Goal: Task Accomplishment & Management: Use online tool/utility

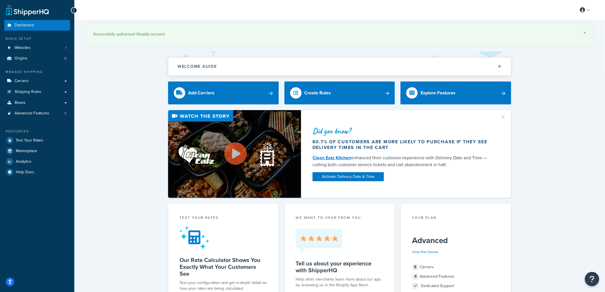
click at [584, 33] on link "×" at bounding box center [585, 32] width 2 height 5
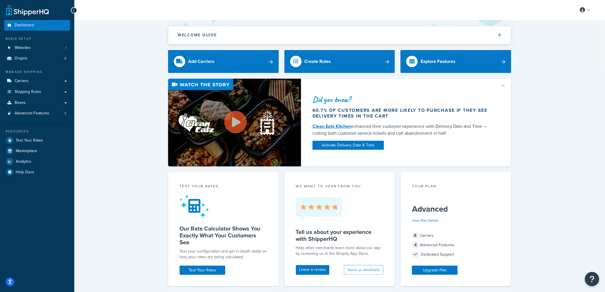
click at [126, 86] on div "Did you know? 60.7% of customers are more likely to purchase if they see delive…" at bounding box center [339, 123] width 507 height 88
click at [31, 90] on span "Shipping Rules" at bounding box center [28, 91] width 27 height 5
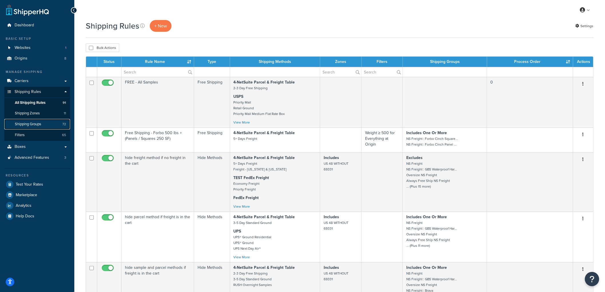
click at [36, 123] on span "Shipping Groups" at bounding box center [28, 124] width 26 height 5
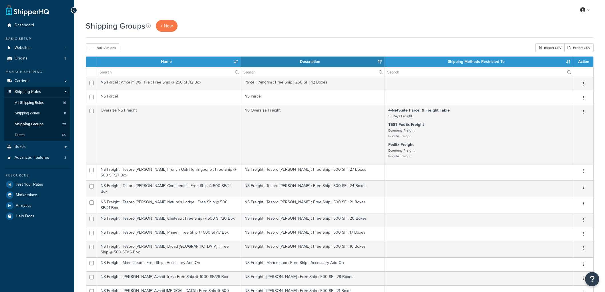
select select "15"
click at [170, 21] on link "+ New" at bounding box center [167, 26] width 22 height 12
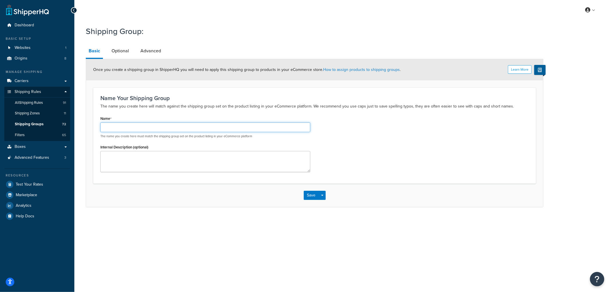
click at [150, 124] on input "Name" at bounding box center [205, 127] width 210 height 10
paste input "NS Freight : Kahrs Life Narrow : Free Ship @ 500 SF/27 Box#NS Freight : Kahrs"
type input "NS Freight : [PERSON_NAME] Life Narrow : Free Ship @ 500 SF/27 Box"
click at [153, 50] on link "Advanced" at bounding box center [150, 51] width 26 height 14
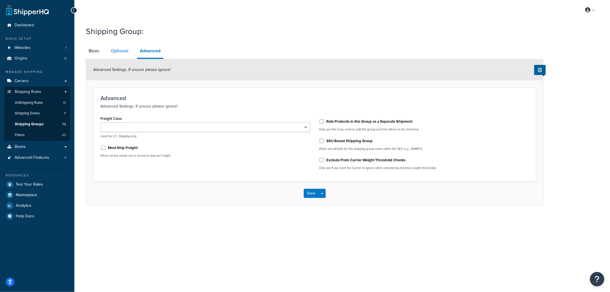
click at [124, 51] on link "Optional" at bounding box center [119, 51] width 23 height 14
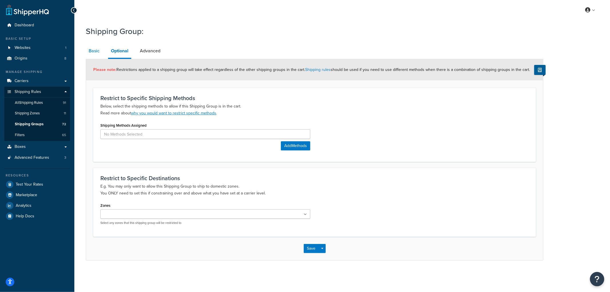
click at [93, 51] on link "Basic" at bounding box center [94, 51] width 17 height 14
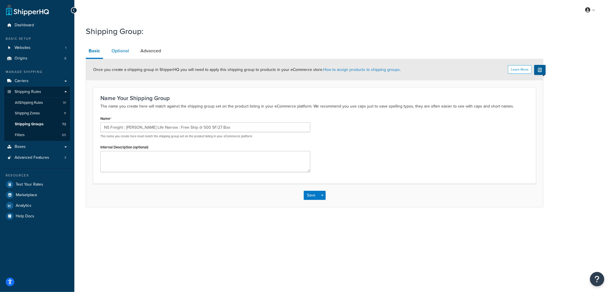
click at [131, 48] on link "Optional" at bounding box center [120, 51] width 23 height 14
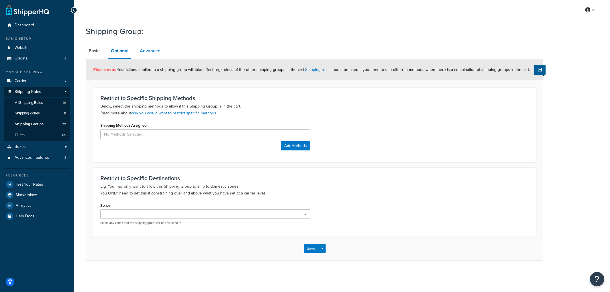
click at [148, 49] on link "Advanced" at bounding box center [150, 51] width 26 height 14
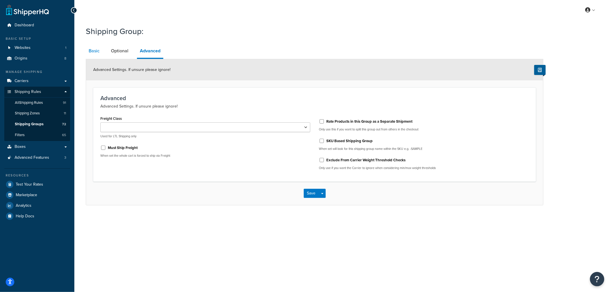
click at [89, 49] on link "Basic" at bounding box center [94, 51] width 17 height 14
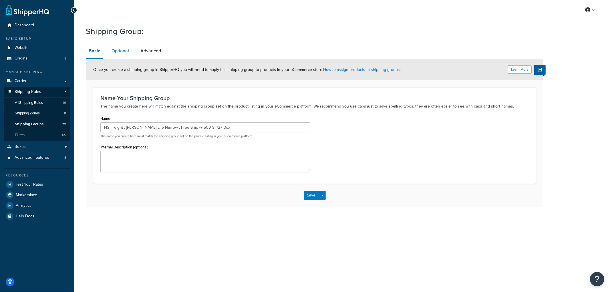
click at [122, 51] on link "Optional" at bounding box center [120, 51] width 23 height 14
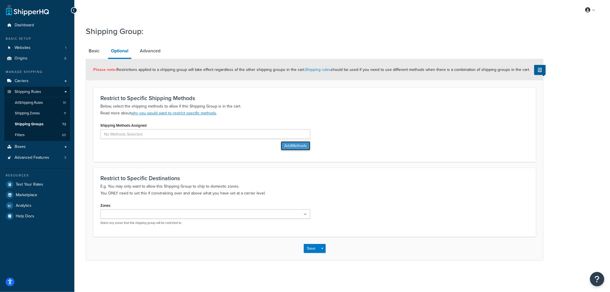
click at [299, 143] on button "Add Methods" at bounding box center [295, 145] width 29 height 9
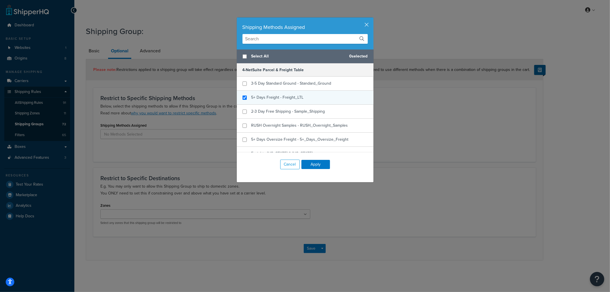
checkbox input "true"
click at [262, 97] on span "5+ Days Freight - Freight_LTL" at bounding box center [277, 97] width 52 height 6
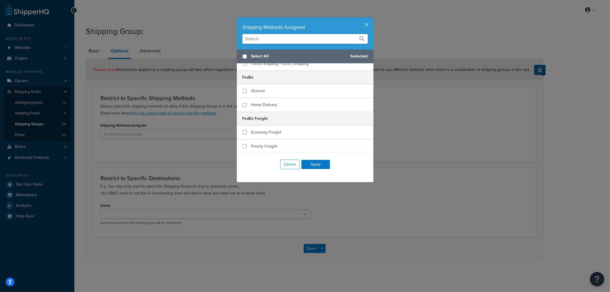
scroll to position [127, 0]
checkbox input "true"
click at [265, 127] on span "Economy Freight" at bounding box center [266, 130] width 30 height 6
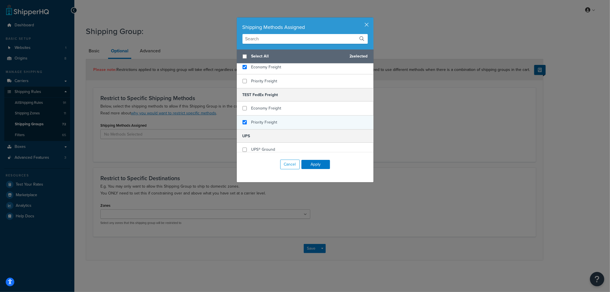
checkbox input "true"
click at [260, 119] on span "Priority Freight" at bounding box center [264, 122] width 26 height 6
checkbox input "true"
click at [260, 105] on span "Economy Freight" at bounding box center [266, 108] width 30 height 6
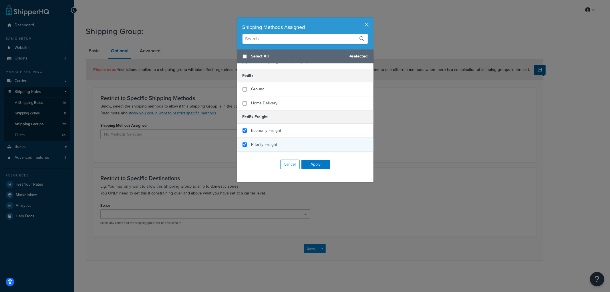
checkbox input "true"
click at [257, 141] on span "Priority Freight" at bounding box center [264, 144] width 26 height 6
click at [314, 162] on button "Apply" at bounding box center [315, 164] width 29 height 9
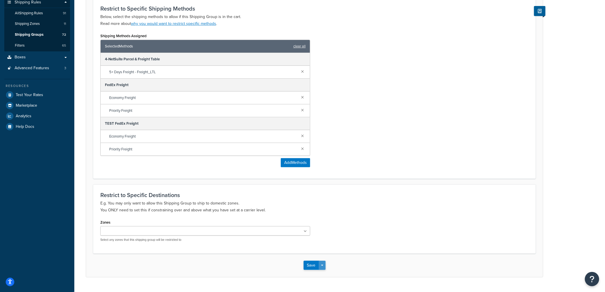
scroll to position [103, 0]
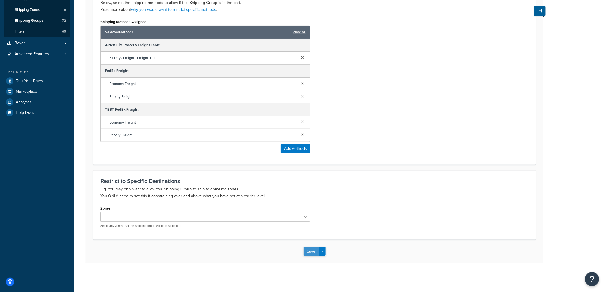
click at [308, 251] on button "Save" at bounding box center [310, 251] width 15 height 9
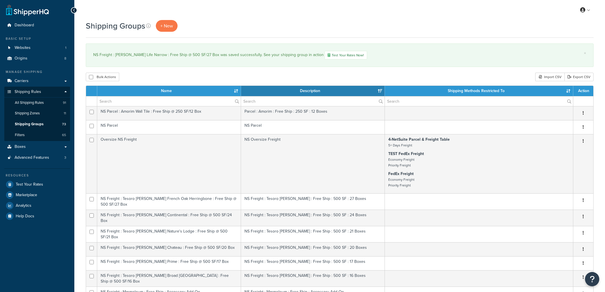
select select "15"
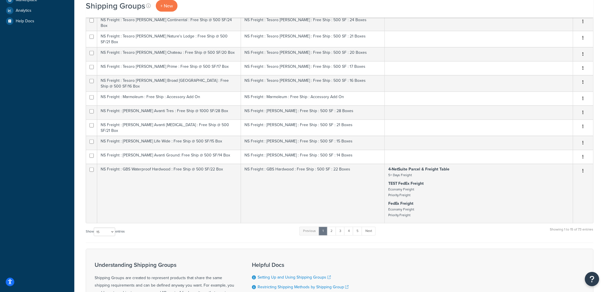
scroll to position [254, 0]
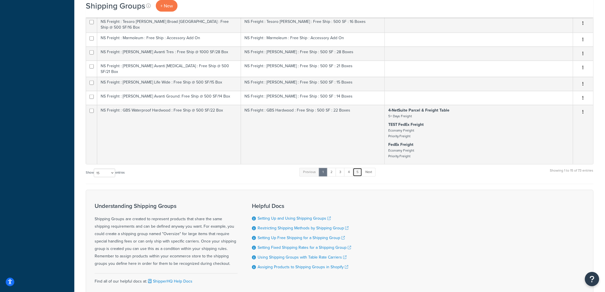
click at [357, 168] on link "5" at bounding box center [357, 172] width 9 height 9
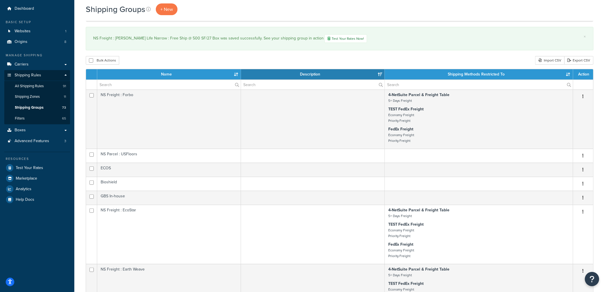
scroll to position [0, 0]
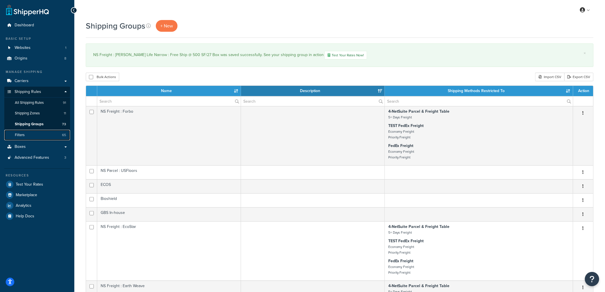
click at [9, 133] on link "Filters 65" at bounding box center [37, 135] width 66 height 11
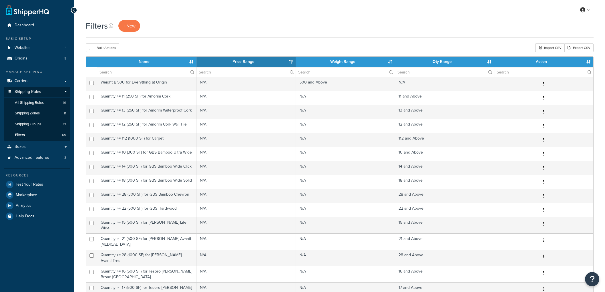
select select "15"
click at [121, 26] on link "+ New" at bounding box center [129, 26] width 22 height 12
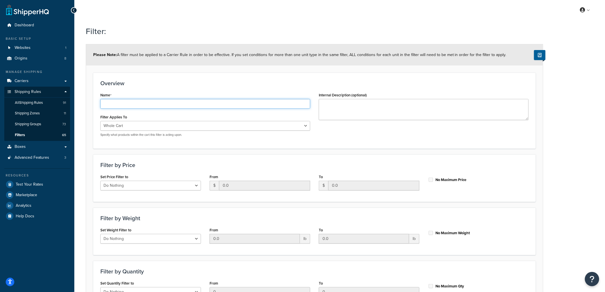
click at [166, 101] on input "Name" at bounding box center [205, 104] width 210 height 10
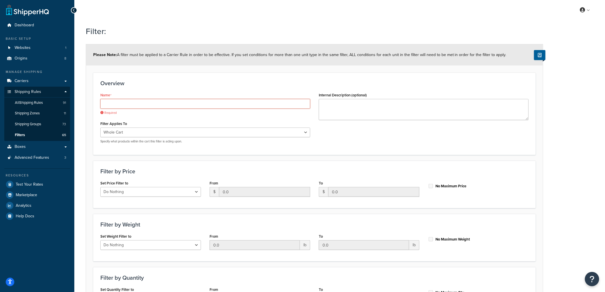
click at [175, 104] on input "Name" at bounding box center [205, 104] width 210 height 10
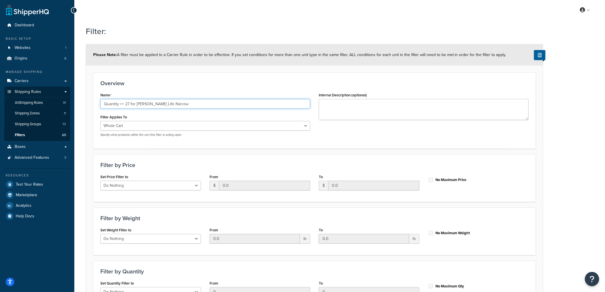
type input "Quantity >= 27 for [PERSON_NAME] Life Narrow"
click at [244, 69] on form "Please Note: A filter must be applied to a Carrier Rule in order to be effectiv…" at bounding box center [314, 187] width 457 height 287
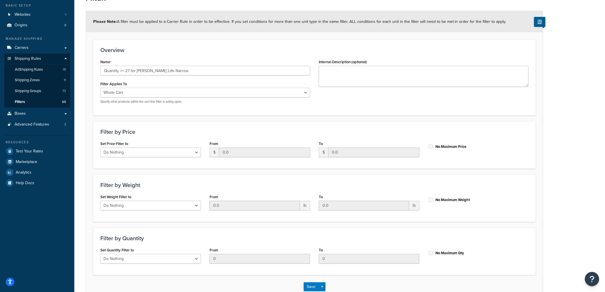
scroll to position [69, 0]
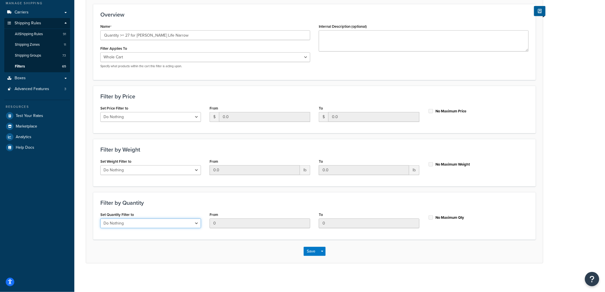
click at [189, 225] on select "Do Nothing Apply to a Range" at bounding box center [150, 223] width 101 height 10
select select "range"
click at [100, 218] on select "Do Nothing Apply to a Range" at bounding box center [150, 223] width 101 height 10
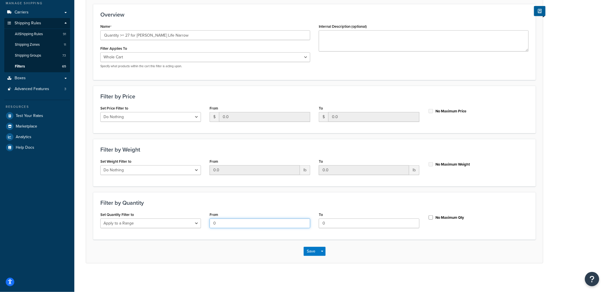
drag, startPoint x: 222, startPoint y: 221, endPoint x: 206, endPoint y: 219, distance: 16.4
click at [206, 219] on div "From 0" at bounding box center [259, 221] width 109 height 22
type input "27"
click at [432, 216] on input "No Maximum Qty" at bounding box center [431, 217] width 6 height 4
checkbox input "true"
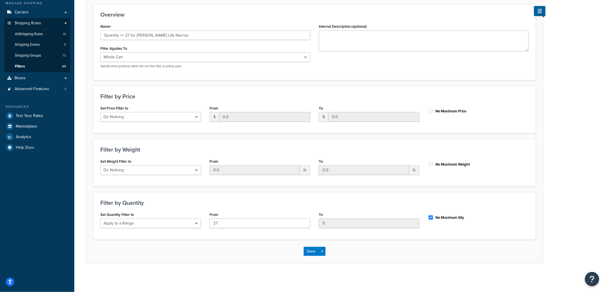
click at [504, 204] on h3 "Filter by Quantity" at bounding box center [314, 202] width 428 height 6
click at [305, 251] on button "Save" at bounding box center [310, 251] width 15 height 9
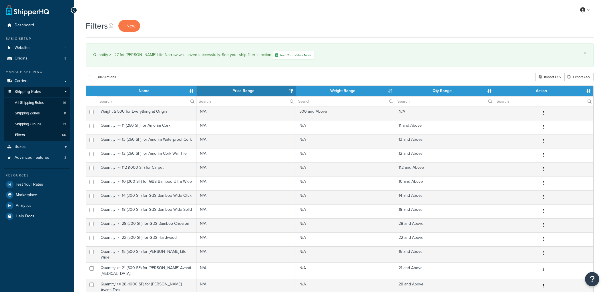
select select "15"
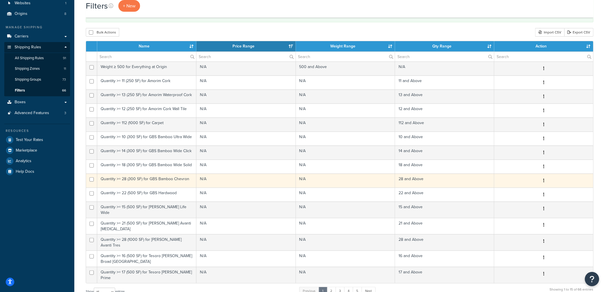
scroll to position [163, 0]
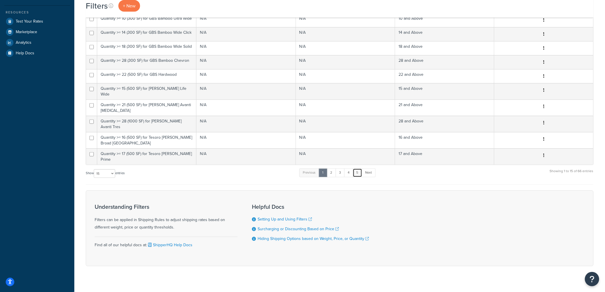
click at [357, 168] on link "5" at bounding box center [357, 172] width 9 height 9
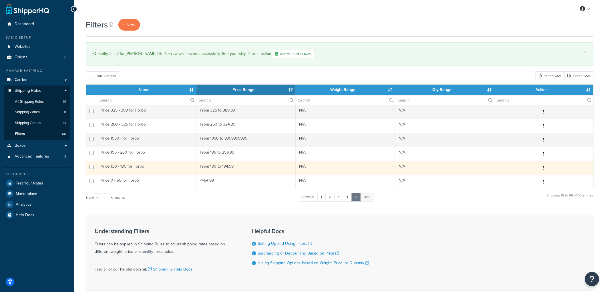
scroll to position [0, 0]
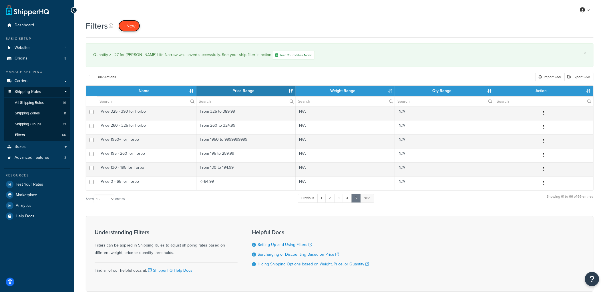
click at [126, 27] on span "+ New" at bounding box center [129, 26] width 13 height 7
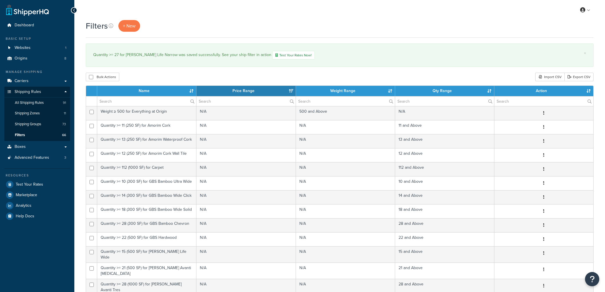
select select "15"
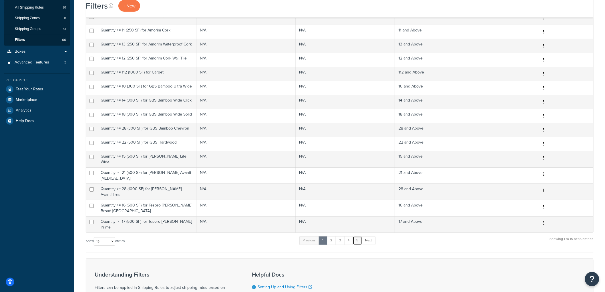
click at [361, 236] on link "5" at bounding box center [357, 240] width 9 height 9
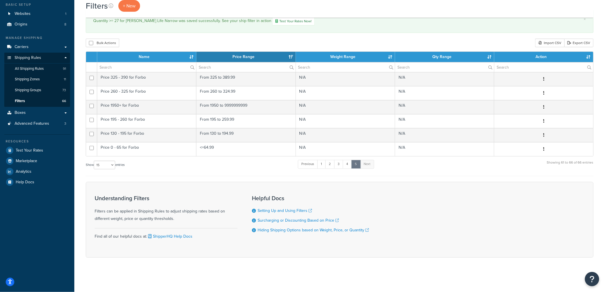
scroll to position [35, 0]
click at [351, 163] on link "4" at bounding box center [347, 164] width 9 height 9
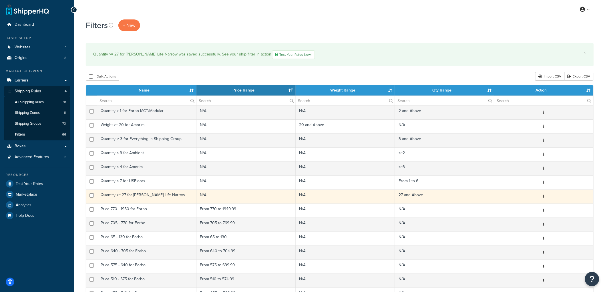
scroll to position [0, 0]
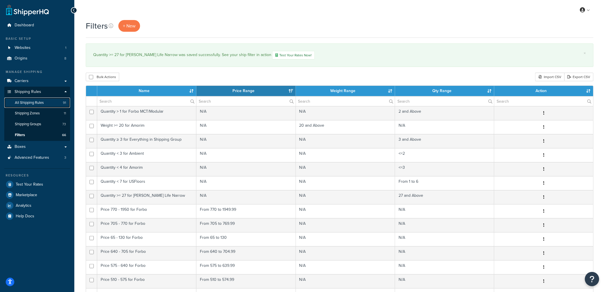
click at [33, 102] on span "All Shipping Rules" at bounding box center [29, 102] width 29 height 5
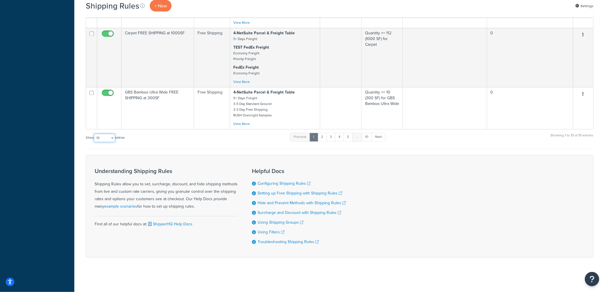
click at [99, 135] on select "10 15 25 50 100 1000" at bounding box center [104, 138] width 21 height 9
select select "100"
click at [94, 134] on select "10 15 25 50 100 1000" at bounding box center [104, 138] width 21 height 9
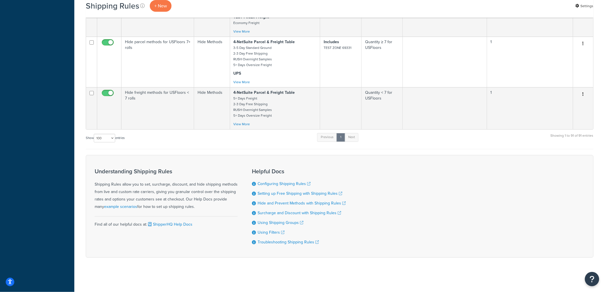
scroll to position [0, 0]
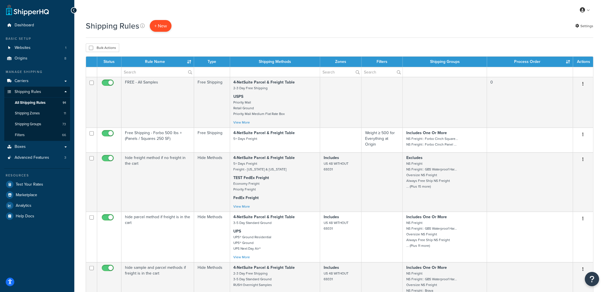
click at [157, 29] on p "+ New" at bounding box center [161, 26] width 22 height 12
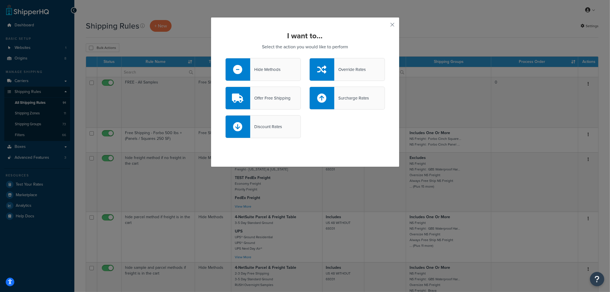
click at [272, 99] on div "Offer Free Shipping" at bounding box center [270, 98] width 40 height 8
click at [0, 0] on input "Offer Free Shipping" at bounding box center [0, 0] width 0 height 0
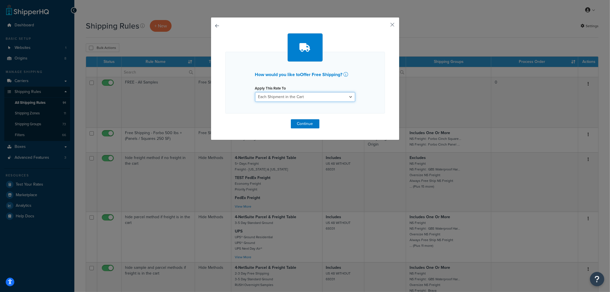
click at [287, 95] on select "Each Shipment in the Cart Each Origin in the Cart Each Shipping Group in the Ca…" at bounding box center [305, 97] width 100 height 10
click at [256, 75] on h2 "How would you like to Offer Free Shipping ?" at bounding box center [305, 74] width 100 height 5
click at [225, 119] on button "button" at bounding box center [225, 119] width 0 height 0
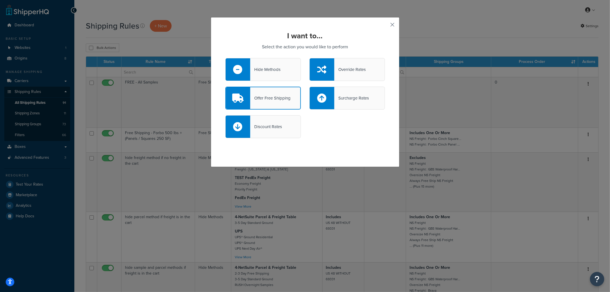
click at [385, 26] on button "button" at bounding box center [383, 26] width 1 height 1
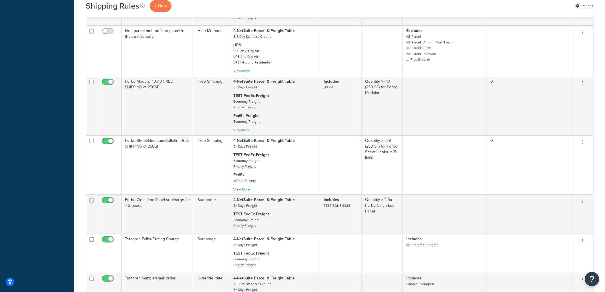
scroll to position [2453, 0]
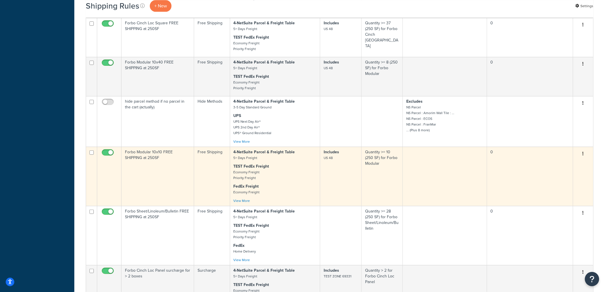
click at [584, 158] on button "button" at bounding box center [583, 153] width 8 height 9
click at [572, 182] on link "Duplicate" at bounding box center [563, 176] width 45 height 12
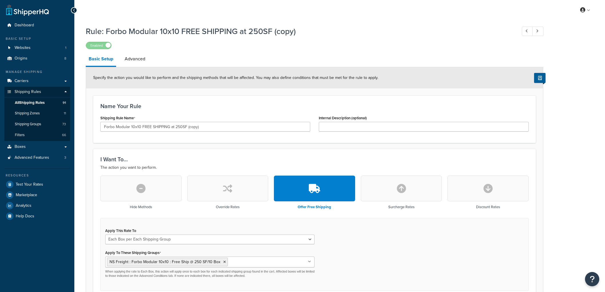
select select "BOX"
click at [154, 125] on input "Forbo Modular 10x10 FREE SHIPPING at 250SF (copy)" at bounding box center [205, 127] width 210 height 10
click at [199, 126] on input "[PERSON_NAME] L" at bounding box center [205, 127] width 210 height 10
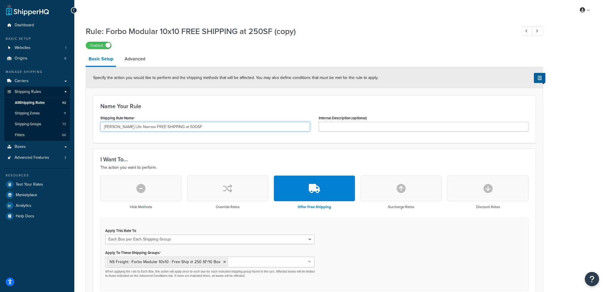
type input "[PERSON_NAME] Life Narrow FREE SHIPPING at 500SF"
click at [217, 110] on div "Name Your Rule Shipping Rule Name [PERSON_NAME] Life Narrow FREE SHIPPING at 50…" at bounding box center [314, 118] width 442 height 47
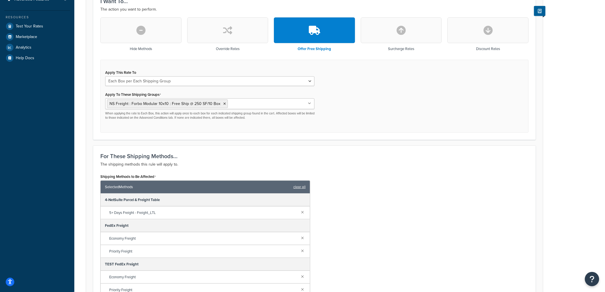
scroll to position [159, 0]
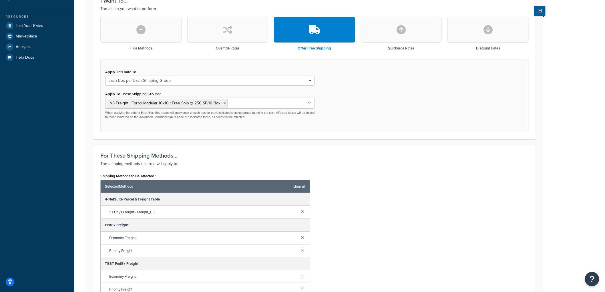
click at [236, 105] on input "Apply To These Shipping Groups" at bounding box center [254, 103] width 51 height 6
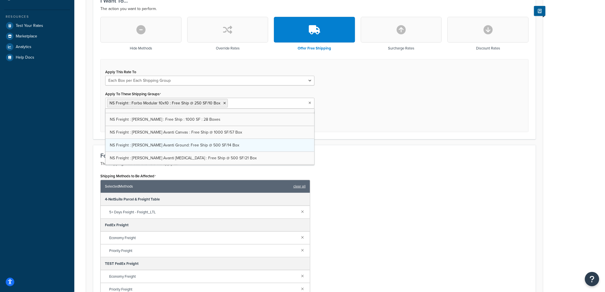
scroll to position [413, 0]
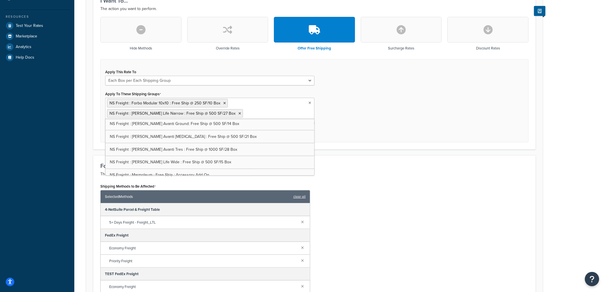
click at [368, 121] on div "Apply This Rate To Each Shipment in the Cart Each Origin in the Cart Each Shipp…" at bounding box center [314, 100] width 428 height 83
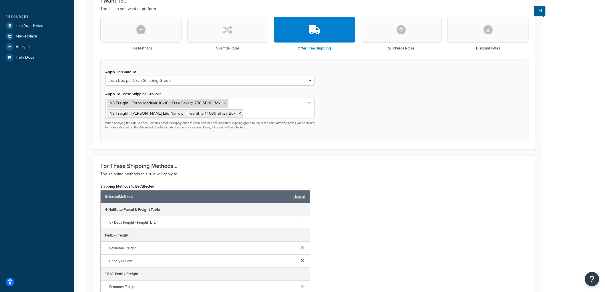
click at [223, 104] on icon at bounding box center [224, 102] width 3 height 3
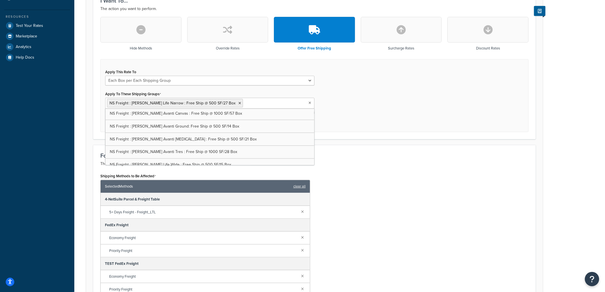
click at [409, 101] on div "Apply This Rate To Each Shipment in the Cart Each Origin in the Cart Each Shipp…" at bounding box center [314, 95] width 428 height 73
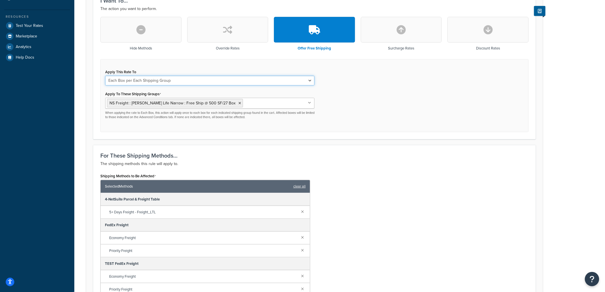
click at [195, 82] on select "Each Shipment in the Cart Each Origin in the Cart Each Shipping Group in the Ca…" at bounding box center [209, 81] width 209 height 10
select select "SHIPPING_GROUP"
click at [105, 76] on select "Each Shipment in the Cart Each Origin in the Cart Each Shipping Group in the Ca…" at bounding box center [209, 81] width 209 height 10
click at [351, 134] on div "I Want To... The action you want to perform. Hide Methods Override Rates Offer …" at bounding box center [314, 64] width 442 height 149
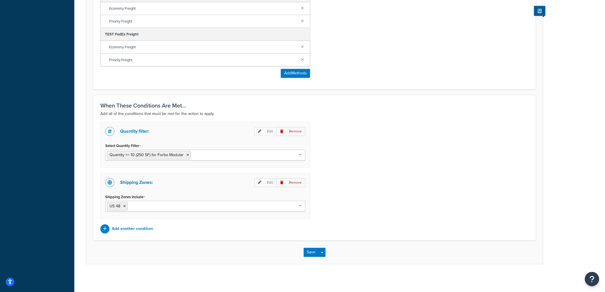
scroll to position [390, 0]
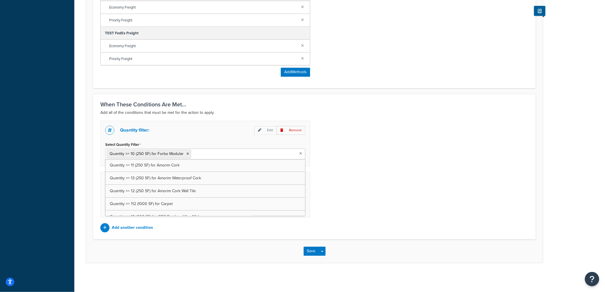
click at [195, 153] on input "Select Quantity Filter" at bounding box center [217, 154] width 51 height 6
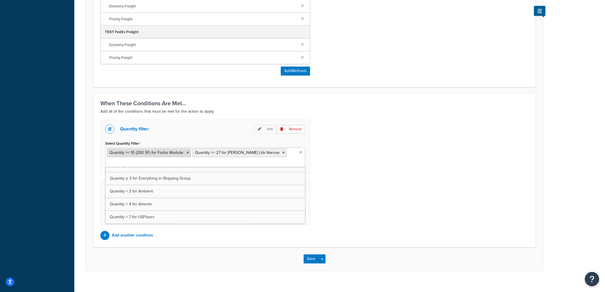
click at [187, 152] on icon at bounding box center [187, 152] width 3 height 3
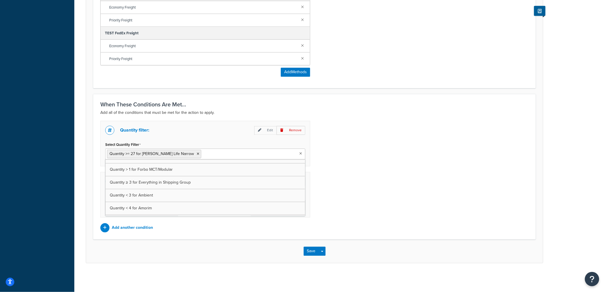
scroll to position [574, 0]
click at [497, 147] on div "Quantity filter: Edit Remove Select Quantity Filter Quantity >= 27 for Kahrs Li…" at bounding box center [314, 176] width 437 height 111
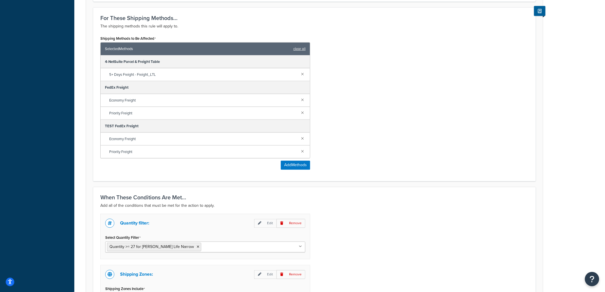
scroll to position [358, 0]
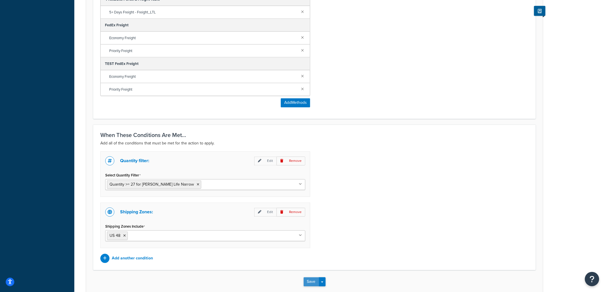
click at [312, 281] on button "Save" at bounding box center [310, 281] width 15 height 9
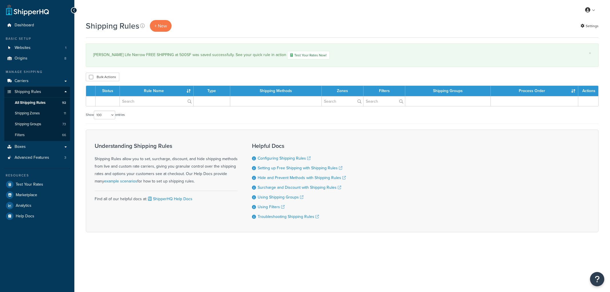
select select "100"
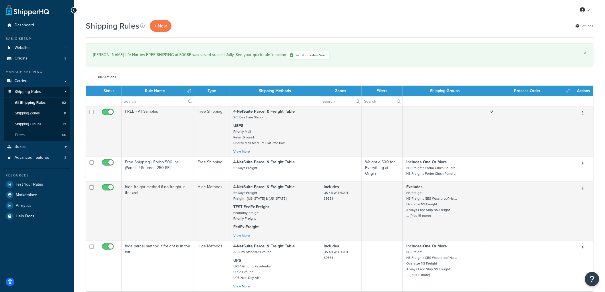
click at [584, 53] on link "×" at bounding box center [585, 53] width 2 height 5
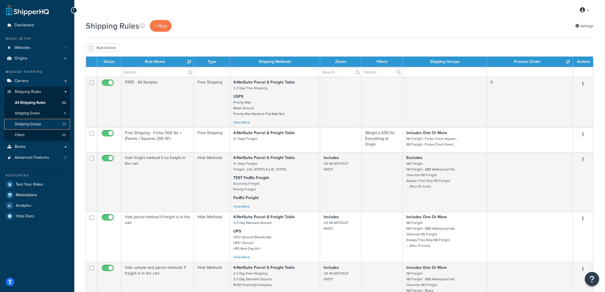
click at [39, 122] on span "Shipping Groups" at bounding box center [28, 124] width 26 height 5
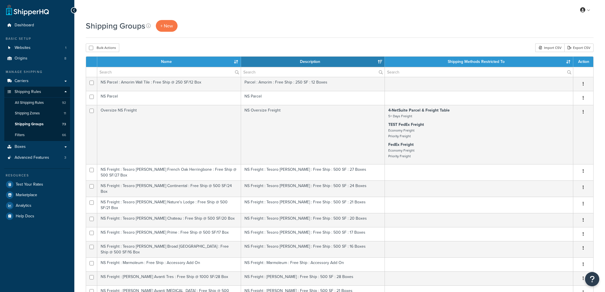
select select "15"
click at [32, 135] on link "Filters 66" at bounding box center [37, 135] width 66 height 11
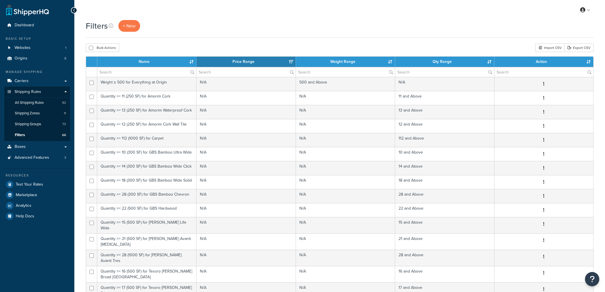
select select "15"
click at [32, 78] on link "Carriers" at bounding box center [37, 81] width 66 height 11
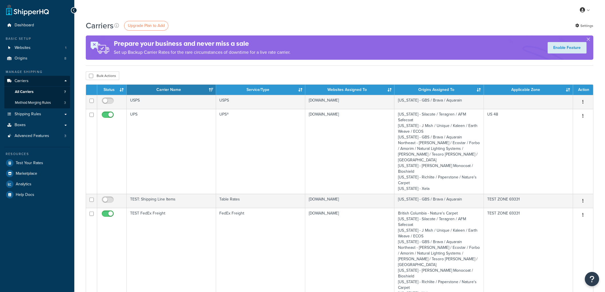
scroll to position [63, 0]
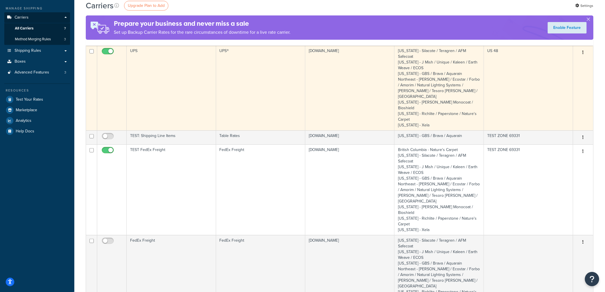
click at [169, 85] on td "UPS" at bounding box center [171, 87] width 89 height 85
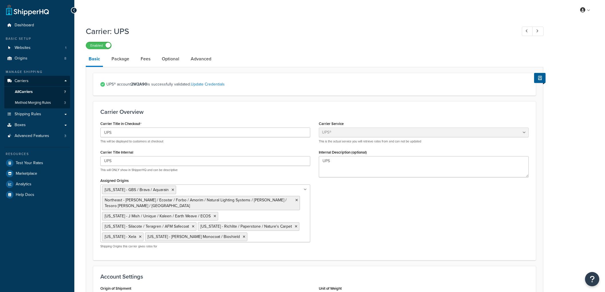
select select "ups"
click at [121, 59] on link "Package" at bounding box center [120, 59] width 23 height 14
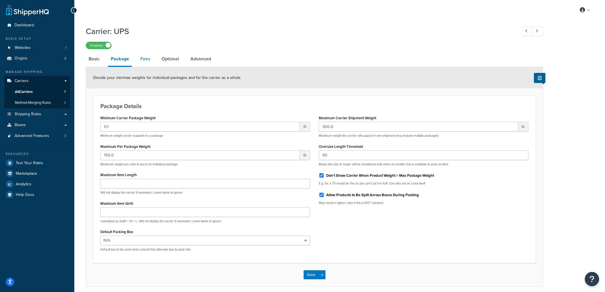
click at [146, 58] on link "Fees" at bounding box center [144, 59] width 15 height 14
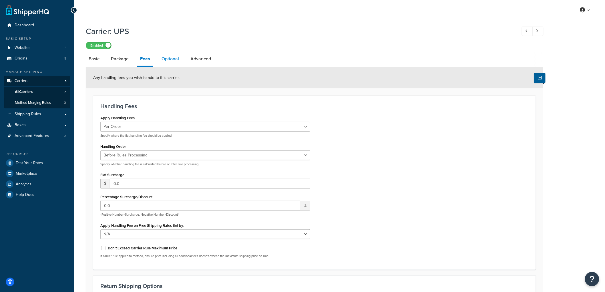
click at [167, 57] on link "Optional" at bounding box center [170, 59] width 23 height 14
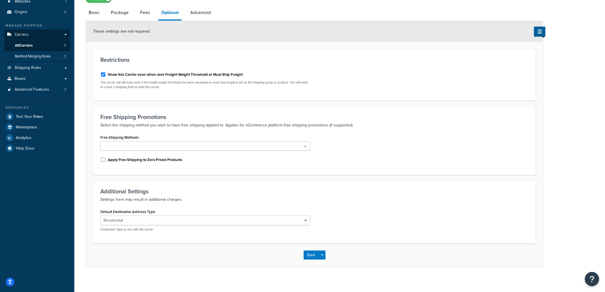
scroll to position [50, 0]
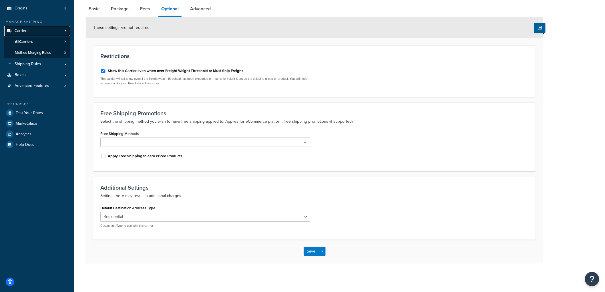
click at [26, 33] on span "Carriers" at bounding box center [22, 31] width 14 height 5
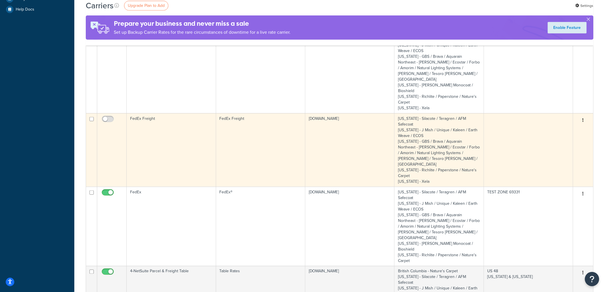
scroll to position [190, 0]
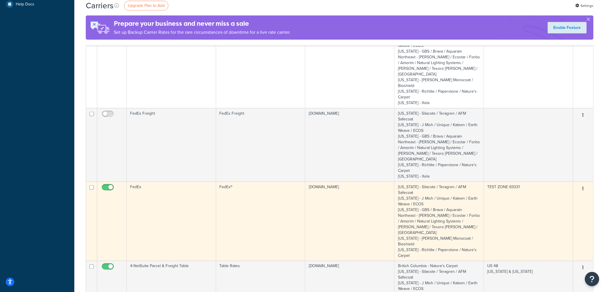
click at [195, 181] on td "FedEx" at bounding box center [171, 220] width 89 height 79
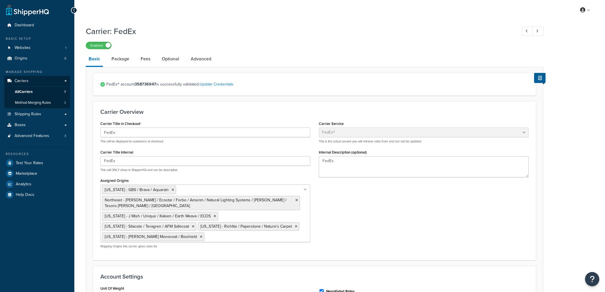
select select "fedEx"
select select "REGULAR_PICKUP"
select select "YOUR_PACKAGING"
click at [170, 63] on link "Optional" at bounding box center [170, 59] width 23 height 14
select select "business"
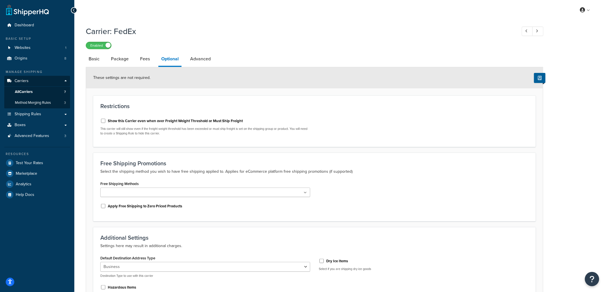
click at [130, 123] on label "Show this Carrier even when over Freight Weight Threshold or Must Ship Freight" at bounding box center [175, 120] width 135 height 5
click at [106, 123] on input "Show this Carrier even when over Freight Weight Threshold or Must Ship Freight" at bounding box center [103, 121] width 6 height 4
checkbox input "true"
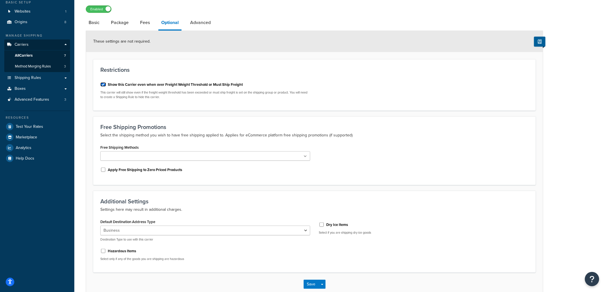
scroll to position [69, 0]
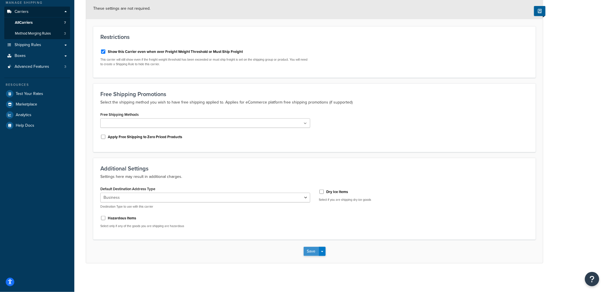
click at [310, 249] on button "Save" at bounding box center [310, 251] width 15 height 9
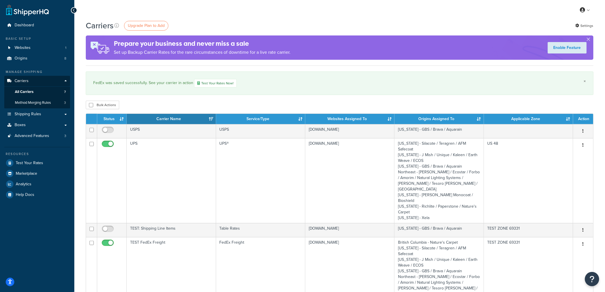
click at [584, 82] on link "×" at bounding box center [585, 81] width 2 height 5
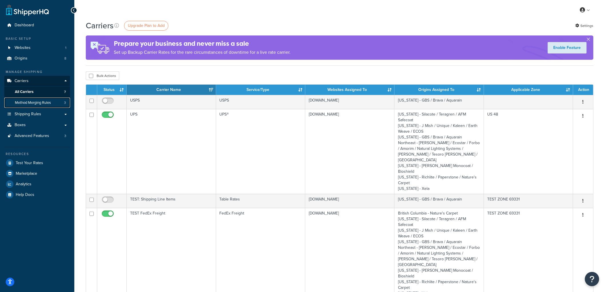
click at [30, 105] on span "Method Merging Rules" at bounding box center [33, 102] width 36 height 5
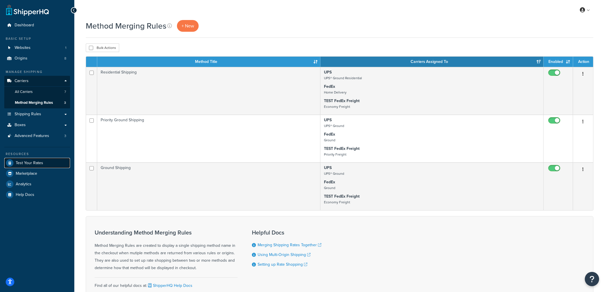
click at [36, 162] on span "Test Your Rates" at bounding box center [29, 163] width 27 height 5
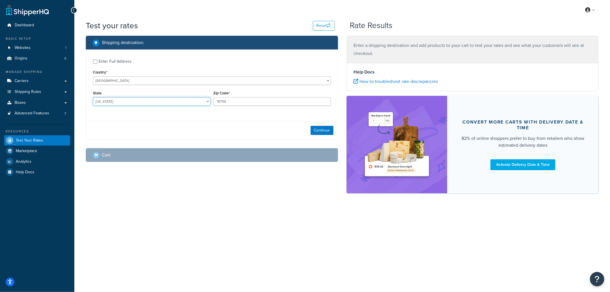
click at [119, 100] on select "Alabama Alaska American Samoa Arizona Arkansas Armed Forces Americas Armed Forc…" at bounding box center [151, 101] width 117 height 9
select select "NE"
click at [93, 97] on select "Alabama Alaska American Samoa Arizona Arkansas Armed Forces Americas Armed Forc…" at bounding box center [151, 101] width 117 height 9
click at [106, 61] on div "Enter Full Address" at bounding box center [115, 61] width 33 height 8
click at [97, 61] on input "Enter Full Address" at bounding box center [95, 61] width 4 height 4
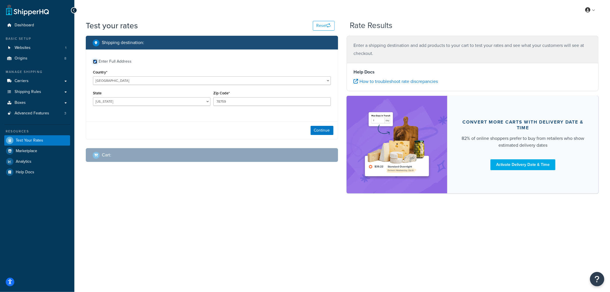
checkbox input "true"
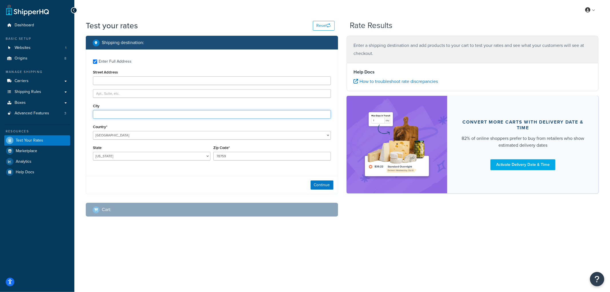
click at [107, 110] on input "City" at bounding box center [212, 114] width 238 height 9
type input "Angora"
click at [265, 156] on input "78759" at bounding box center [271, 156] width 117 height 9
type input "69331"
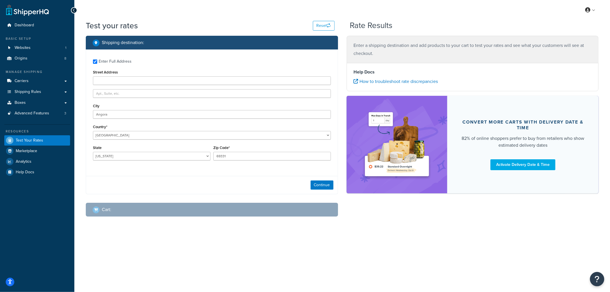
click at [245, 197] on div "Shipping destination : Enter Full Address Street Address City Angora Country* U…" at bounding box center [211, 130] width 261 height 189
click at [325, 185] on button "Continue" at bounding box center [321, 184] width 23 height 9
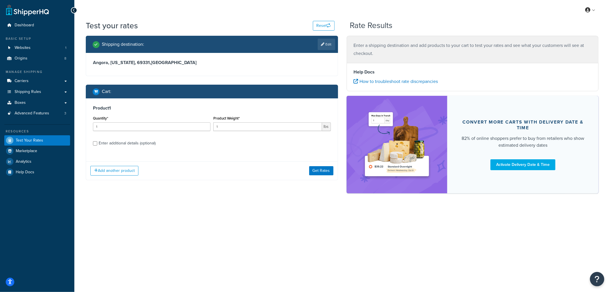
click at [147, 142] on div "Enter additional details (optional)" at bounding box center [127, 143] width 57 height 8
click at [97, 142] on input "Enter additional details (optional)" at bounding box center [95, 143] width 4 height 4
checkbox input "true"
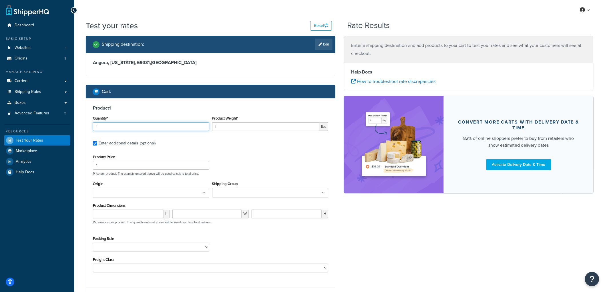
click at [127, 124] on input "1" at bounding box center [151, 126] width 116 height 9
type input "2"
click at [240, 127] on input "1" at bounding box center [265, 126] width 107 height 9
type input "5"
click at [137, 163] on input "1" at bounding box center [151, 165] width 116 height 9
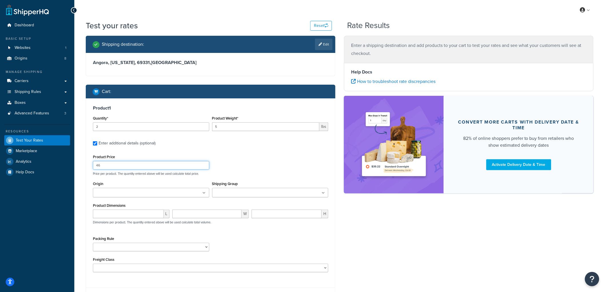
type input "46"
click at [86, 163] on div "Product 1 Quantity* 2 Product Weight* 5 lbs Enter additional details (optional)…" at bounding box center [210, 202] width 249 height 208
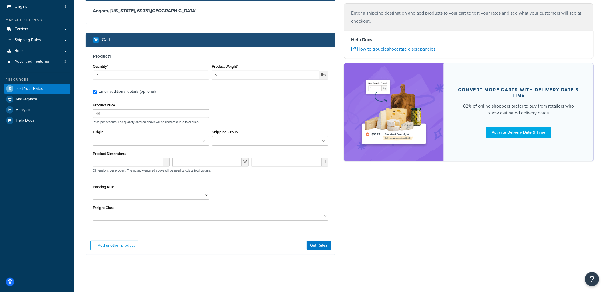
click at [115, 139] on input "Origin" at bounding box center [120, 141] width 51 height 6
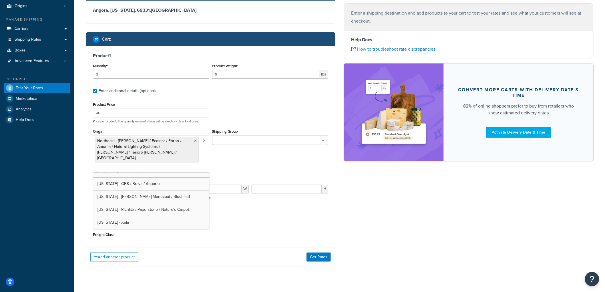
click at [222, 141] on input "Shipping Group" at bounding box center [239, 140] width 51 height 6
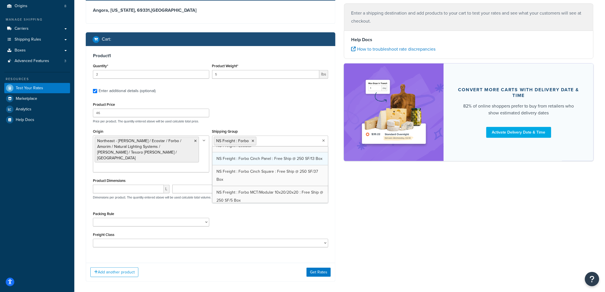
scroll to position [286, 0]
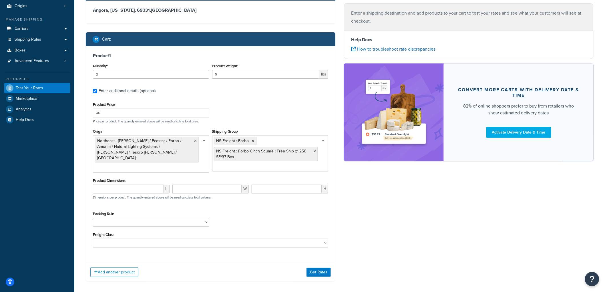
click at [379, 189] on div "Shipping destination : Edit Angora, Nebraska, 69331 , United States Cart : Prod…" at bounding box center [339, 136] width 516 height 307
click at [119, 274] on button "Add another product" at bounding box center [114, 272] width 48 height 10
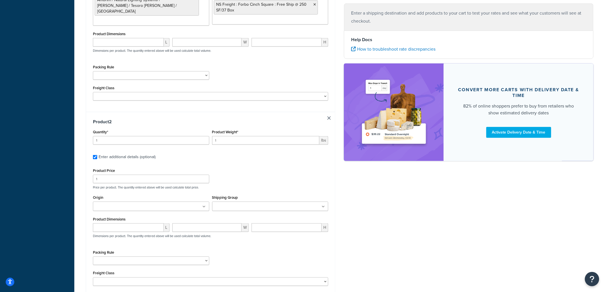
scroll to position [211, 0]
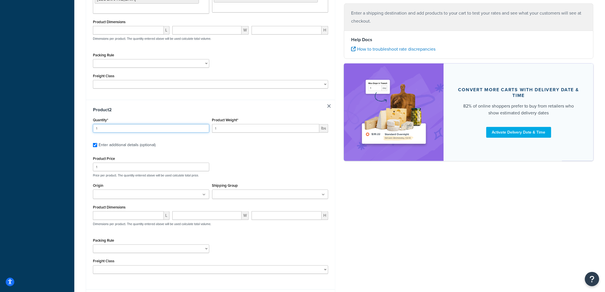
drag, startPoint x: 127, startPoint y: 128, endPoint x: 52, endPoint y: 127, distance: 74.6
click at [52, 127] on div "Dashboard Basic Setup Websites 1 Origins 8 Manage Shipping Carriers Carriers Al…" at bounding box center [302, 67] width 605 height 556
type input "4"
click at [230, 125] on input "1" at bounding box center [265, 128] width 107 height 9
type input "10"
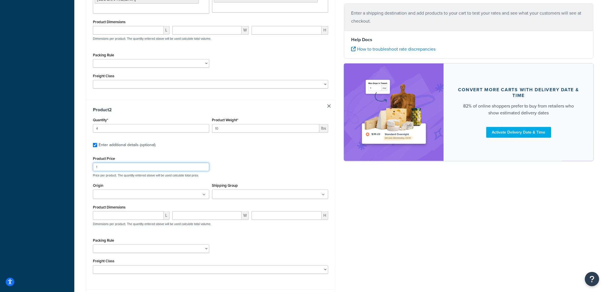
click at [163, 167] on input "1" at bounding box center [151, 167] width 116 height 9
type input "10"
click at [168, 187] on div "Origin British Columbia - Nature's Carpet California - Silacote / Teragren / AF…" at bounding box center [151, 189] width 116 height 17
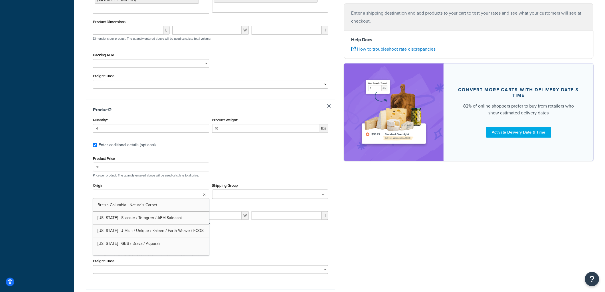
click at [165, 195] on ul at bounding box center [151, 193] width 116 height 9
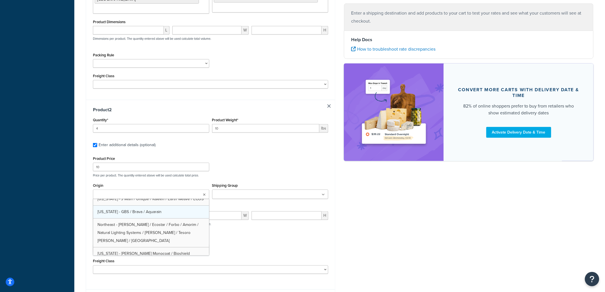
scroll to position [0, 0]
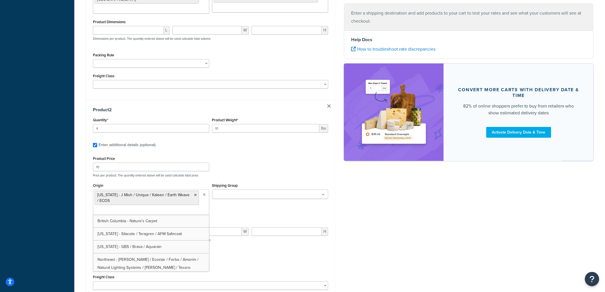
click at [250, 176] on p "Price per product. The quantity entered above will be used calculate total pric…" at bounding box center [210, 175] width 238 height 4
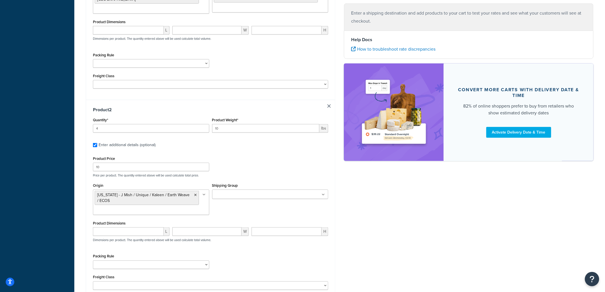
click at [240, 195] on input "Shipping Group" at bounding box center [239, 194] width 51 height 6
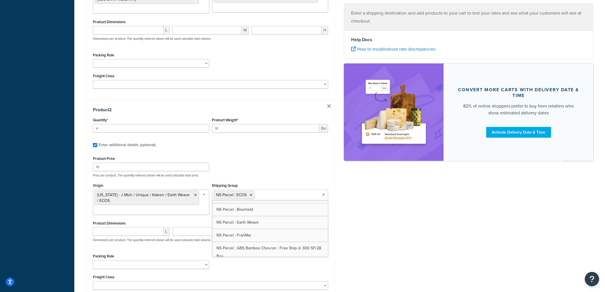
click at [417, 210] on div "Shipping destination : Edit Angora, Nebraska, 69331 , United States Cart : Prod…" at bounding box center [339, 79] width 516 height 508
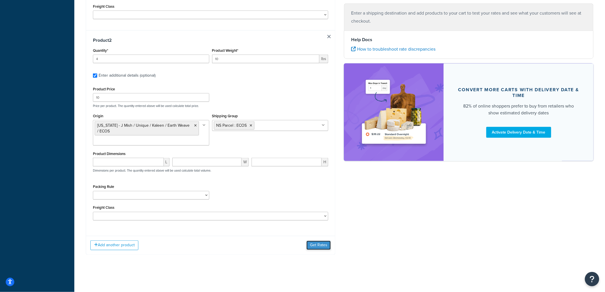
click at [322, 245] on button "Get Rates" at bounding box center [318, 245] width 24 height 9
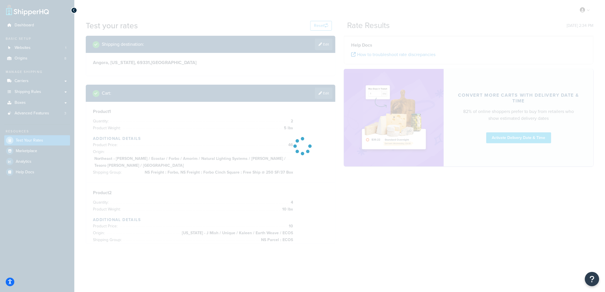
scroll to position [0, 0]
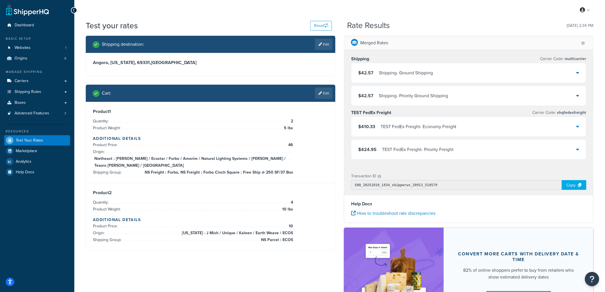
click at [395, 79] on div "$42.57 Shipping - Ground Shipping" at bounding box center [468, 72] width 235 height 19
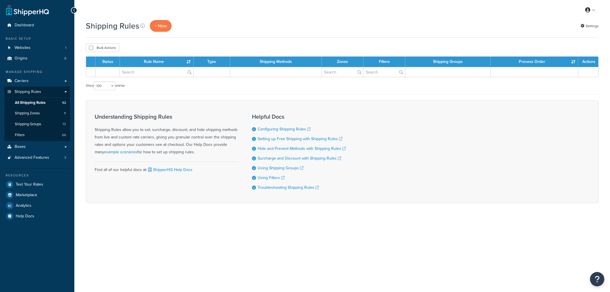
select select "100"
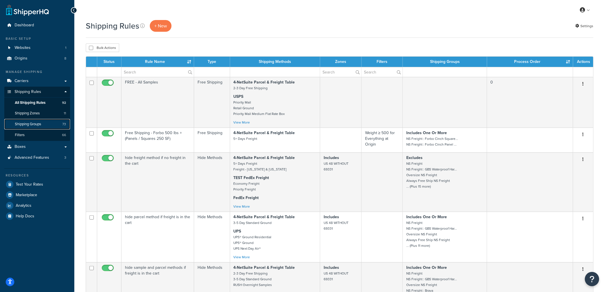
click at [41, 122] on span "Shipping Groups" at bounding box center [28, 124] width 26 height 5
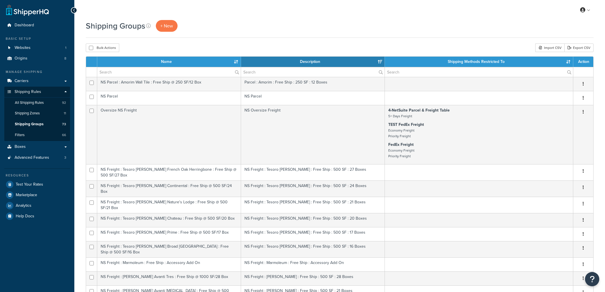
select select "15"
click at [165, 29] on span "+ New" at bounding box center [166, 26] width 13 height 7
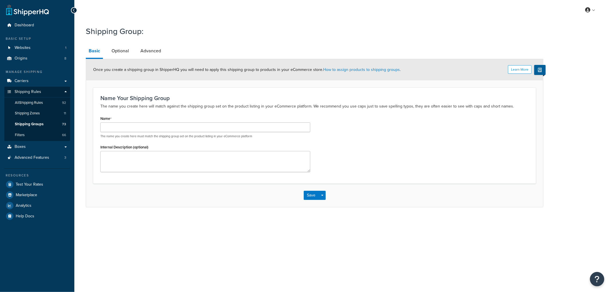
click at [158, 134] on p "The name you create here must match the shipping group set on the product listi…" at bounding box center [205, 136] width 210 height 4
click at [158, 122] on input "Name" at bounding box center [205, 127] width 210 height 10
type input "NS Parcel : Austin Air"
click at [170, 114] on div "Name NS Parcel : Austin Air The name you create here must match the shipping gr…" at bounding box center [205, 126] width 210 height 24
click at [311, 191] on button "Save" at bounding box center [310, 195] width 15 height 9
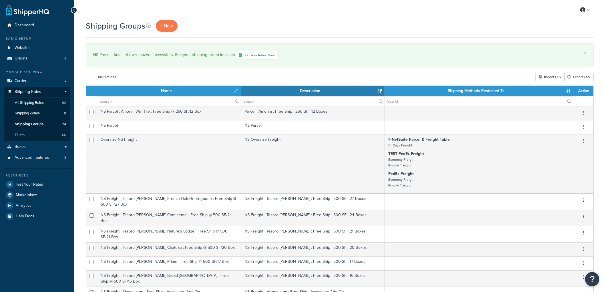
select select "15"
click at [42, 100] on span "All Shipping Rules" at bounding box center [29, 102] width 29 height 5
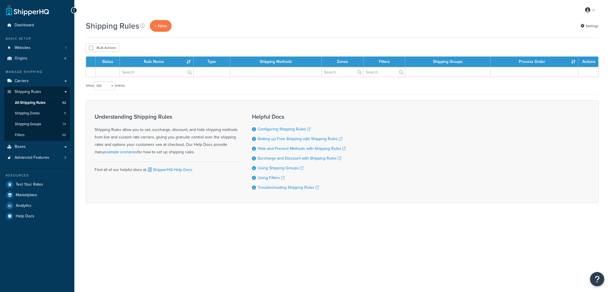
select select "100"
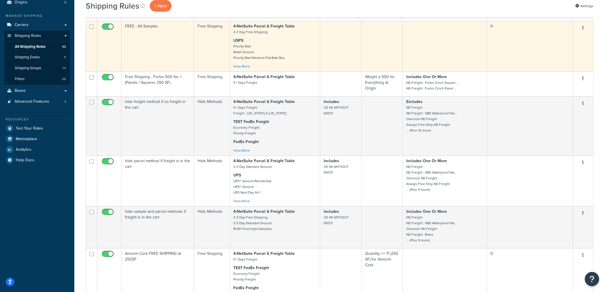
scroll to position [95, 0]
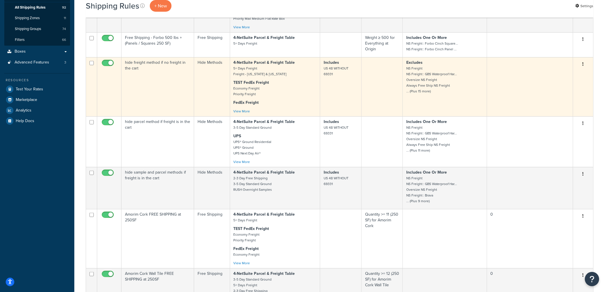
click at [183, 92] on td "hide freight method if no freight in the cart" at bounding box center [157, 86] width 73 height 59
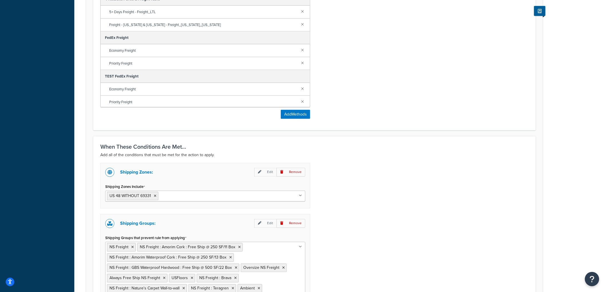
scroll to position [401, 0]
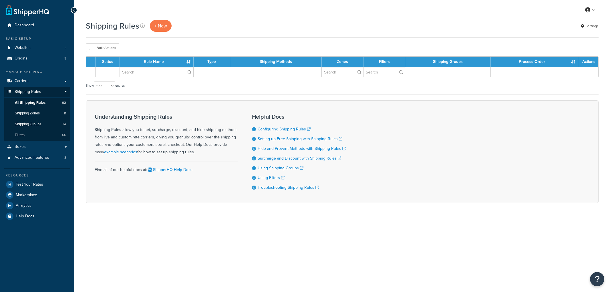
select select "100"
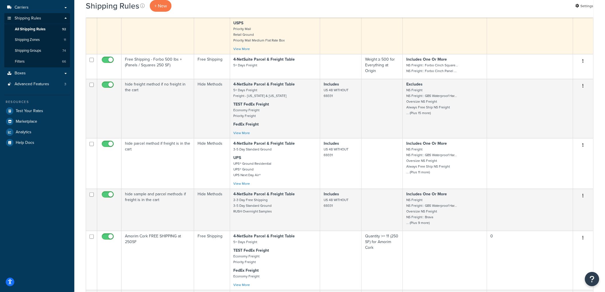
scroll to position [95, 0]
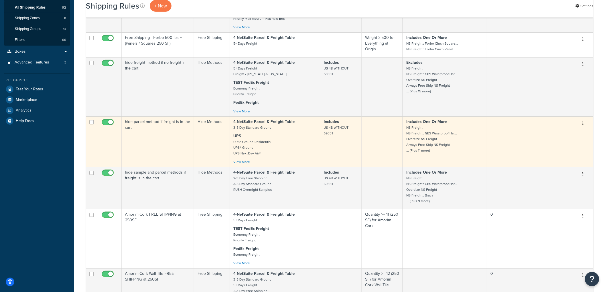
click at [179, 132] on td "hide parcel method if freight is in the cart" at bounding box center [157, 141] width 73 height 51
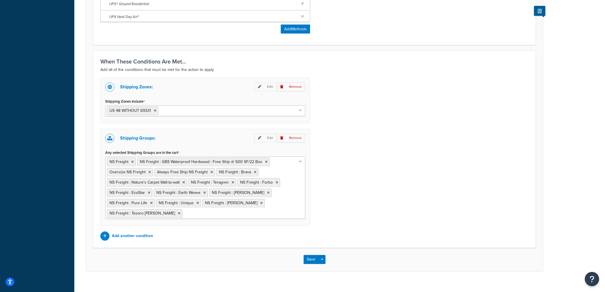
scroll to position [380, 0]
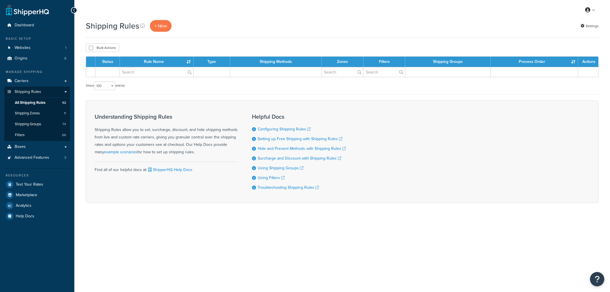
select select "100"
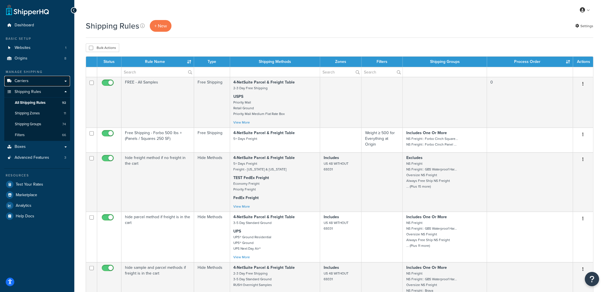
click at [28, 81] on span "Carriers" at bounding box center [22, 81] width 14 height 5
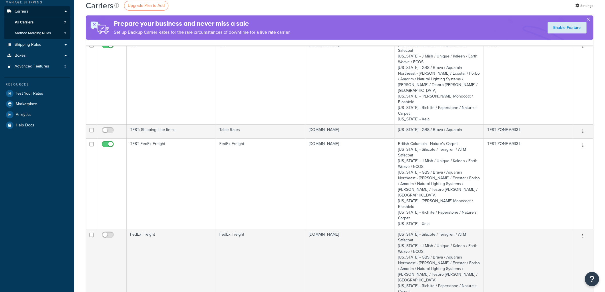
scroll to position [95, 0]
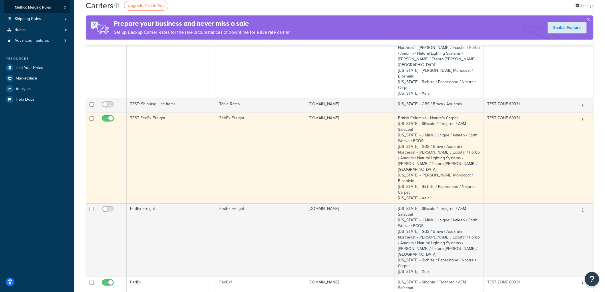
click at [189, 117] on td "TEST FedEx Freight" at bounding box center [171, 158] width 89 height 91
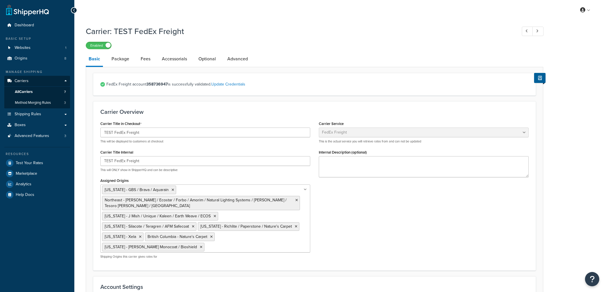
select select "fedExFreight"
click at [127, 59] on link "Package" at bounding box center [120, 59] width 23 height 14
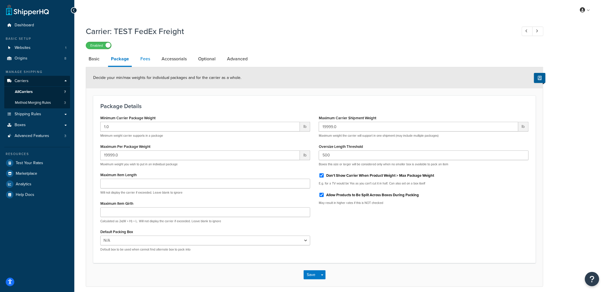
click at [144, 59] on link "Fees" at bounding box center [144, 59] width 15 height 14
select select "AFTER"
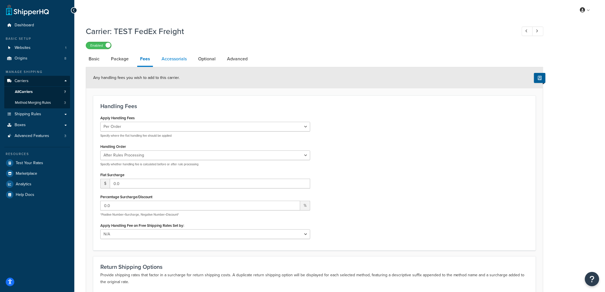
click at [173, 58] on link "Accessorials" at bounding box center [174, 59] width 31 height 14
select select "residential"
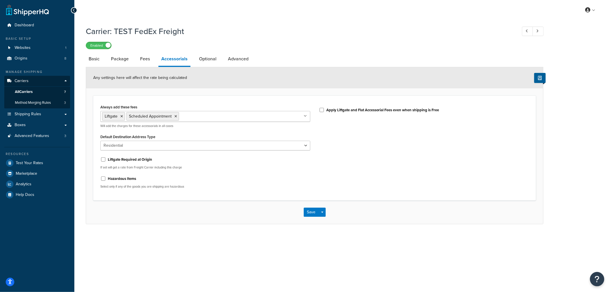
click at [222, 55] on li "Optional" at bounding box center [210, 59] width 29 height 14
click at [212, 57] on link "Optional" at bounding box center [207, 59] width 23 height 14
select select "55"
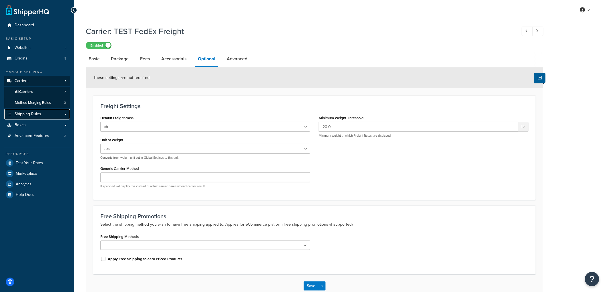
click at [33, 113] on span "Shipping Rules" at bounding box center [28, 114] width 27 height 5
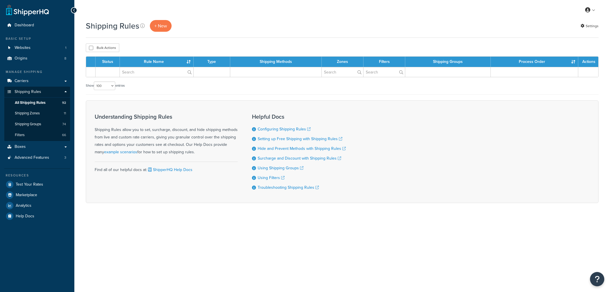
select select "100"
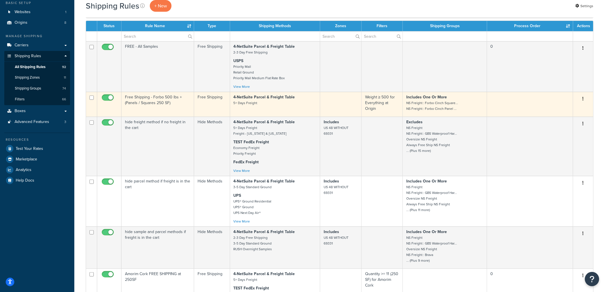
scroll to position [32, 0]
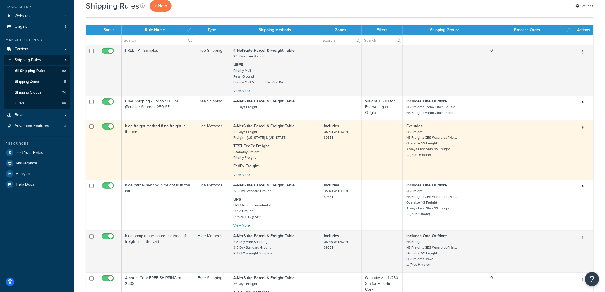
click at [174, 135] on td "hide freight method if no freight in the cart" at bounding box center [157, 150] width 73 height 59
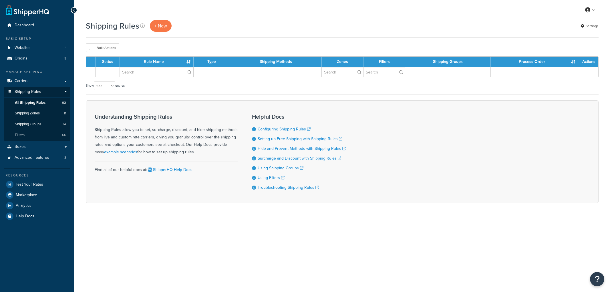
select select "100"
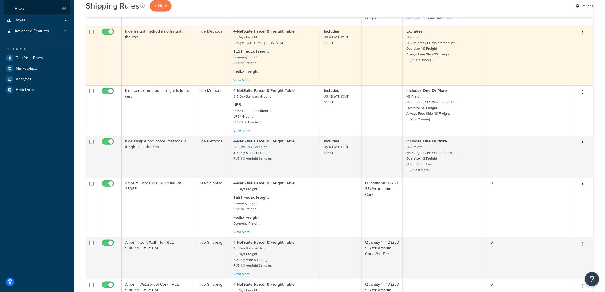
scroll to position [127, 0]
click at [175, 50] on td "hide freight method if no freight in the cart" at bounding box center [157, 54] width 73 height 59
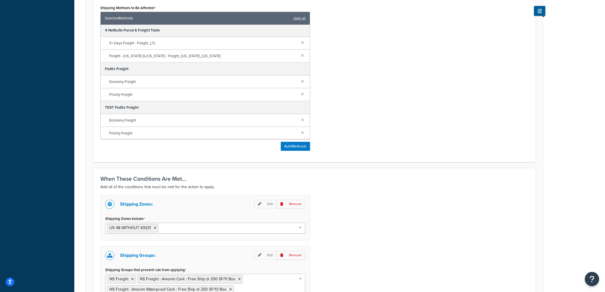
scroll to position [1, 0]
click at [154, 228] on icon at bounding box center [155, 227] width 3 height 3
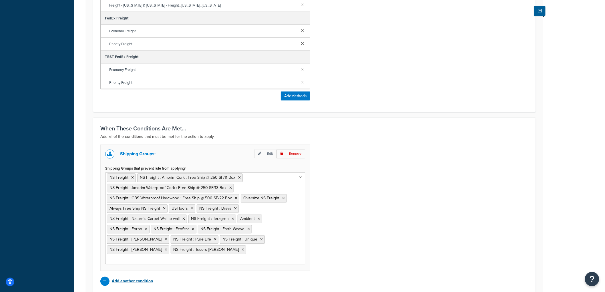
scroll to position [349, 0]
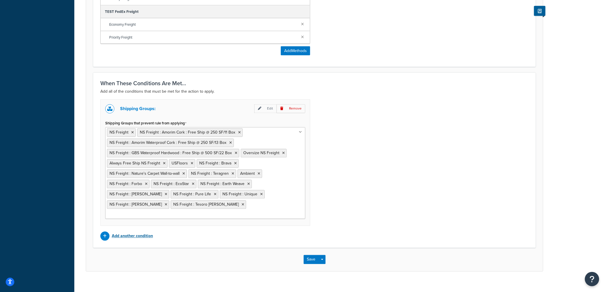
click at [142, 232] on p "Add another condition" at bounding box center [132, 236] width 41 height 8
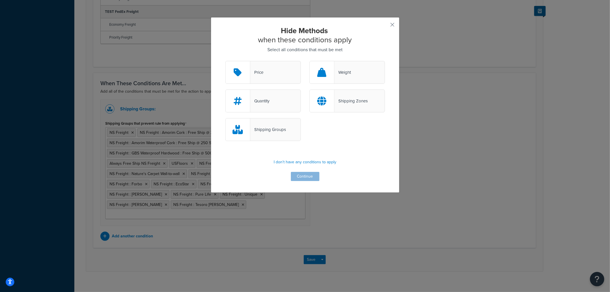
click at [347, 97] on div "Shipping Zones" at bounding box center [350, 101] width 33 height 8
click at [0, 0] on input "Shipping Zones" at bounding box center [0, 0] width 0 height 0
click at [305, 176] on button "Continue" at bounding box center [305, 176] width 29 height 9
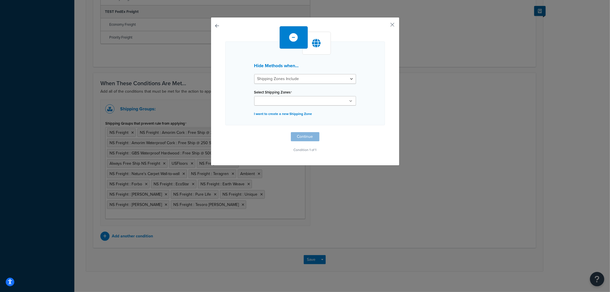
click at [281, 99] on input "Select Shipping Zones" at bounding box center [281, 101] width 51 height 6
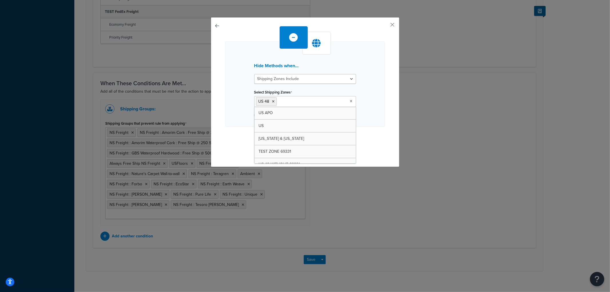
click at [370, 101] on div "Hide Methods when... Shipping Zones Include Shipping Zones Do Not Include Selec…" at bounding box center [304, 83] width 159 height 85
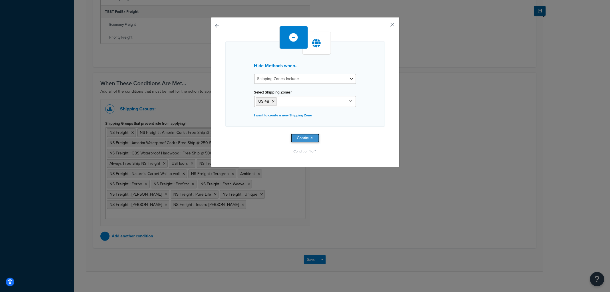
click at [306, 137] on button "Continue" at bounding box center [305, 137] width 29 height 9
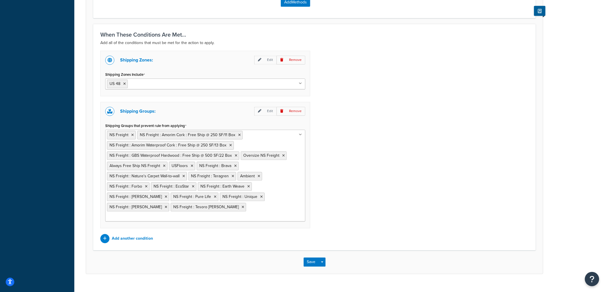
scroll to position [401, 0]
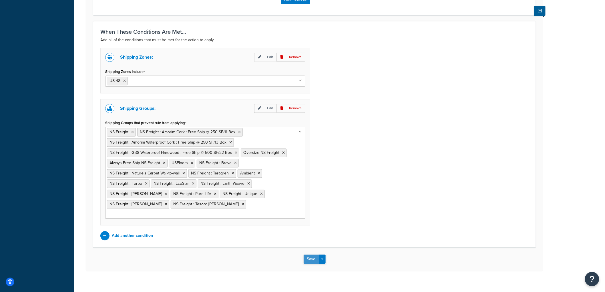
click at [315, 255] on button "Save" at bounding box center [310, 259] width 15 height 9
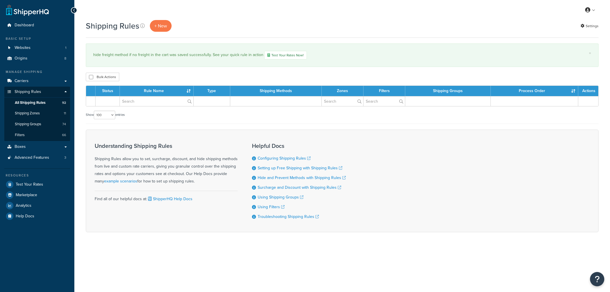
select select "100"
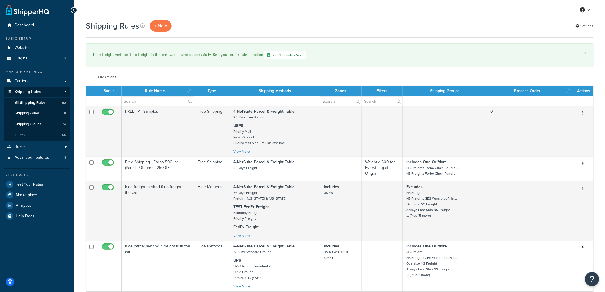
click at [446, 88] on th "Shipping Groups" at bounding box center [445, 91] width 84 height 10
click at [584, 55] on link "×" at bounding box center [585, 53] width 2 height 5
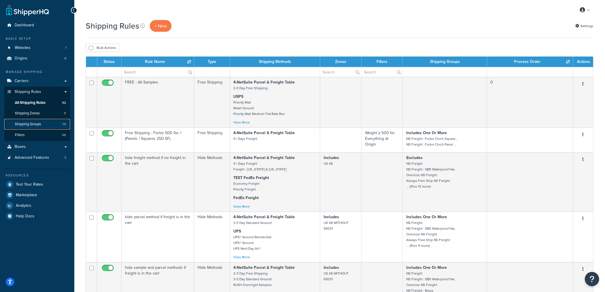
click at [38, 124] on span "Shipping Groups" at bounding box center [28, 124] width 26 height 5
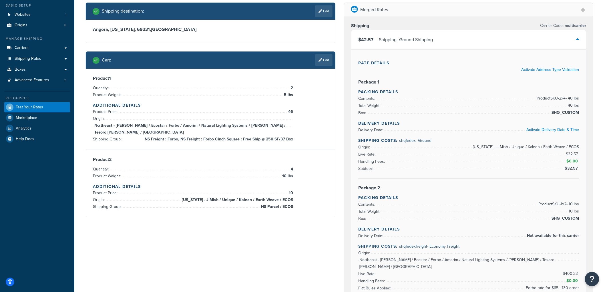
scroll to position [32, 0]
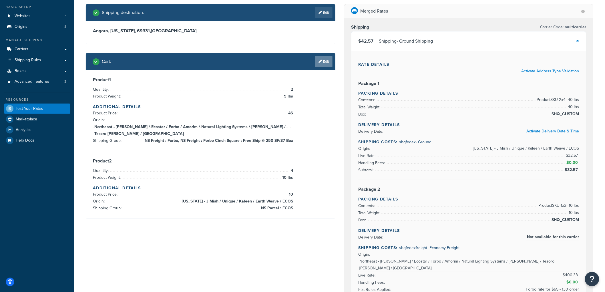
click at [324, 58] on link "Edit" at bounding box center [323, 61] width 17 height 11
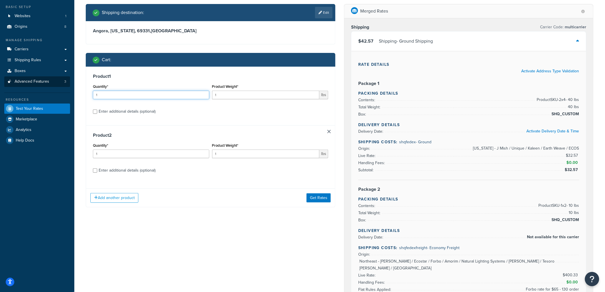
drag, startPoint x: 171, startPoint y: 94, endPoint x: 61, endPoint y: 84, distance: 110.4
type input "2"
click at [240, 95] on input "1" at bounding box center [265, 95] width 107 height 9
type input "10"
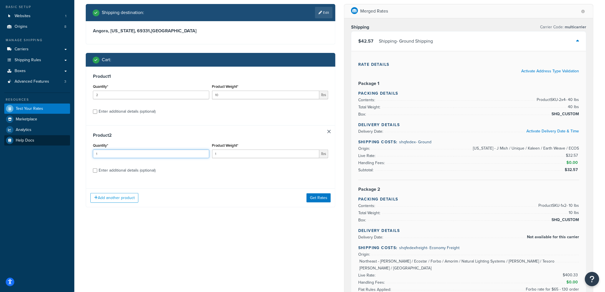
drag, startPoint x: 136, startPoint y: 155, endPoint x: 62, endPoint y: 143, distance: 74.7
type input "4"
click at [242, 152] on input "1" at bounding box center [265, 153] width 107 height 9
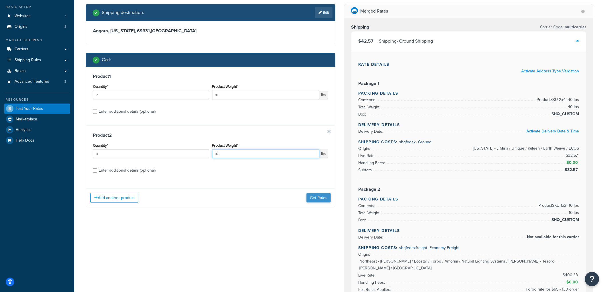
type input "10"
click at [323, 196] on button "Get Rates" at bounding box center [318, 197] width 24 height 9
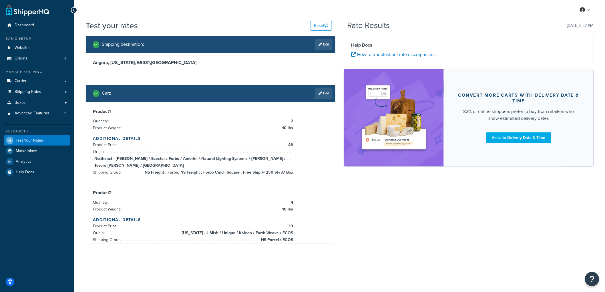
scroll to position [0, 0]
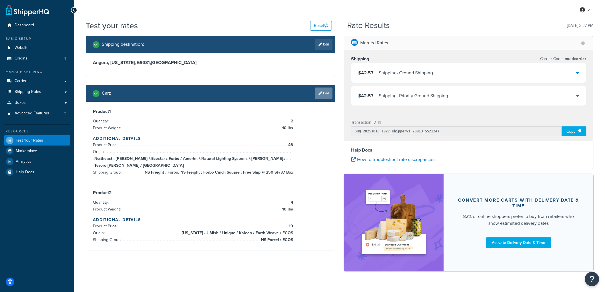
click at [323, 89] on link "Edit" at bounding box center [323, 92] width 17 height 11
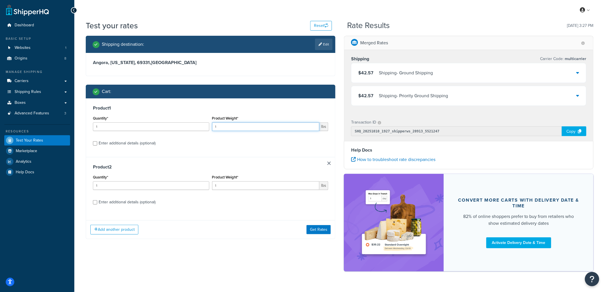
drag, startPoint x: 252, startPoint y: 131, endPoint x: 158, endPoint y: 120, distance: 94.0
click at [158, 120] on div "Quantity* 1 Product Weight* 1 lbs" at bounding box center [210, 124] width 238 height 21
type input "47"
click at [123, 140] on div "Enter additional details (optional)" at bounding box center [127, 143] width 57 height 8
click at [97, 141] on input "Enter additional details (optional)" at bounding box center [95, 143] width 4 height 4
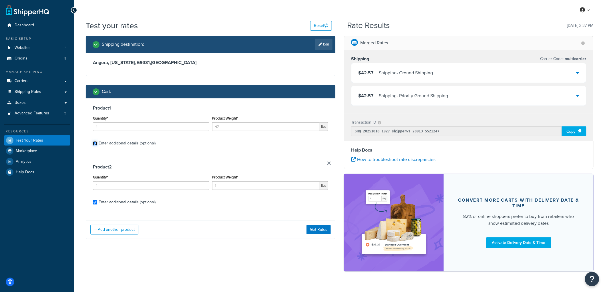
checkbox input "true"
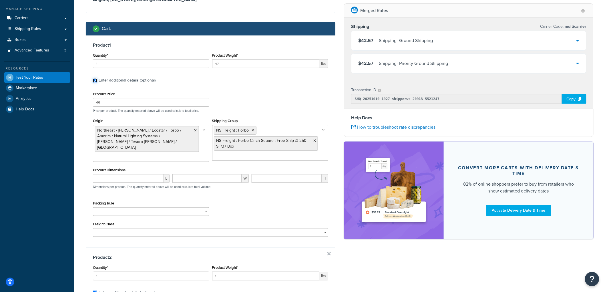
scroll to position [95, 0]
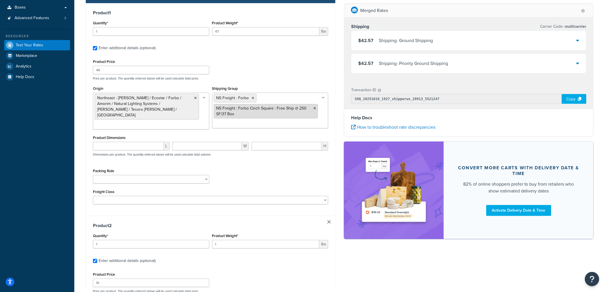
click at [315, 109] on icon at bounding box center [314, 108] width 3 height 3
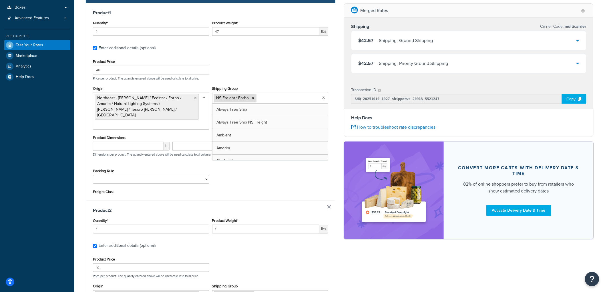
click at [252, 98] on icon at bounding box center [253, 97] width 3 height 3
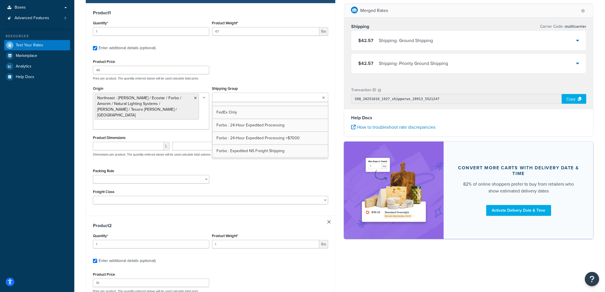
scroll to position [44, 0]
click at [253, 69] on div "Product Price 46 Price per product. The quantity entered above will be used cal…" at bounding box center [210, 69] width 238 height 23
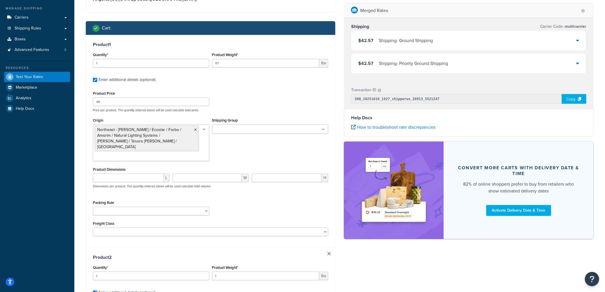
scroll to position [0, 0]
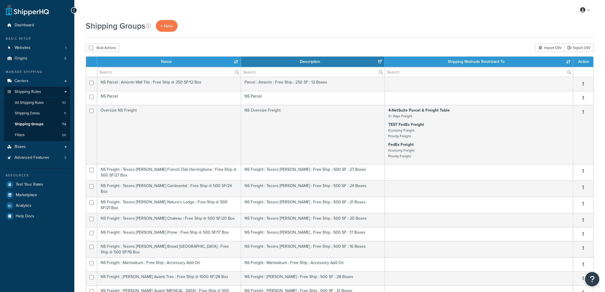
select select "15"
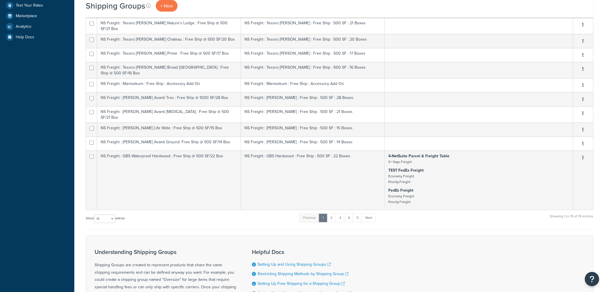
scroll to position [190, 0]
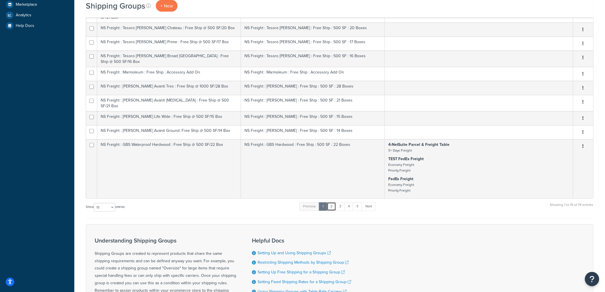
click at [333, 202] on link "2" at bounding box center [331, 206] width 9 height 9
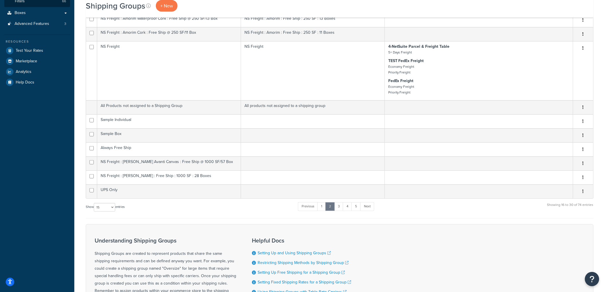
scroll to position [159, 0]
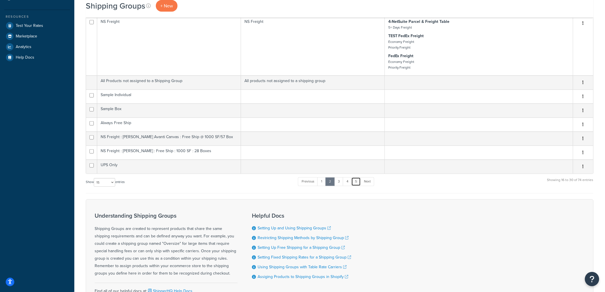
click at [358, 183] on link "5" at bounding box center [355, 181] width 9 height 9
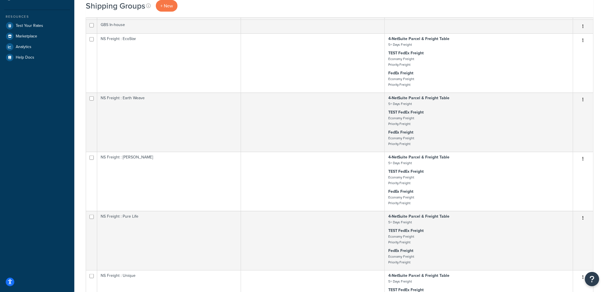
scroll to position [550, 0]
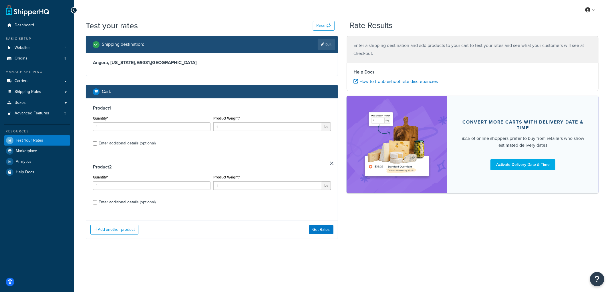
click at [136, 146] on div "Enter additional details (optional)" at bounding box center [127, 143] width 57 height 8
click at [97, 145] on input "Enter additional details (optional)" at bounding box center [95, 143] width 4 height 4
checkbox input "true"
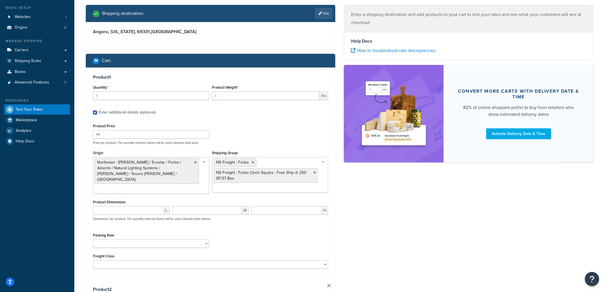
scroll to position [127, 0]
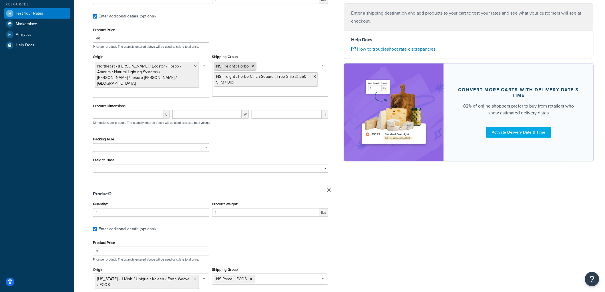
click at [252, 67] on icon at bounding box center [253, 66] width 3 height 3
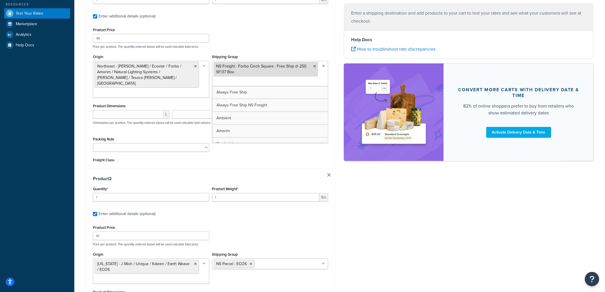
click at [314, 66] on icon at bounding box center [314, 66] width 3 height 3
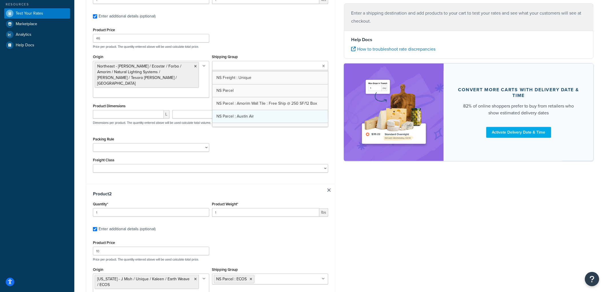
scroll to position [789, 0]
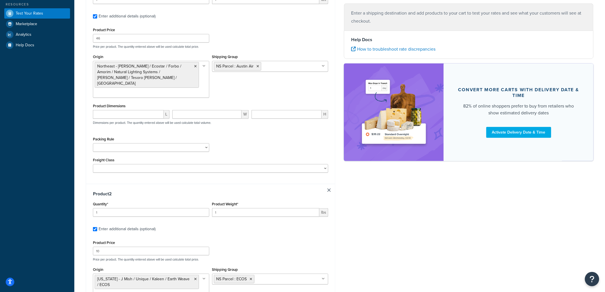
click at [273, 33] on div "Product Price 46 Price per product. The quantity entered above will be used cal…" at bounding box center [210, 37] width 238 height 23
click at [289, 49] on div "Product Price 46 Price per product. The quantity entered above will be used cal…" at bounding box center [210, 99] width 235 height 147
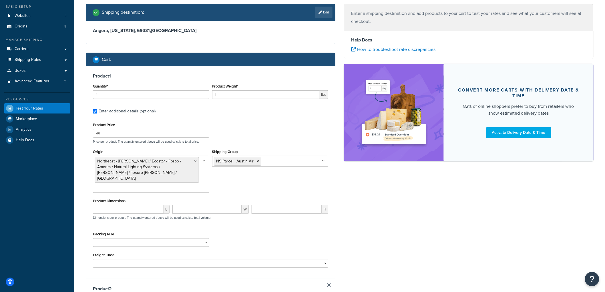
scroll to position [32, 0]
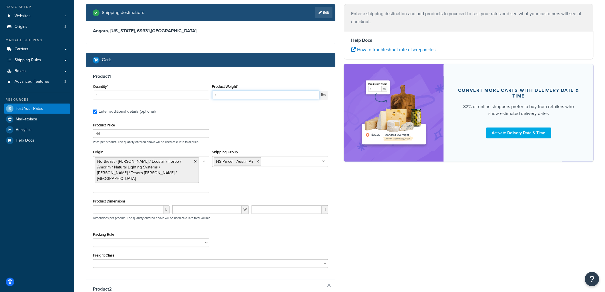
drag, startPoint x: 225, startPoint y: 92, endPoint x: 173, endPoint y: 89, distance: 52.1
click at [173, 89] on div "Quantity* 1 Product Weight* 1 lbs" at bounding box center [210, 93] width 238 height 21
type input "47"
click at [260, 80] on div "Product 1 Quantity* 1 Product Weight* 47 lbs Enter additional details (optional…" at bounding box center [210, 173] width 249 height 212
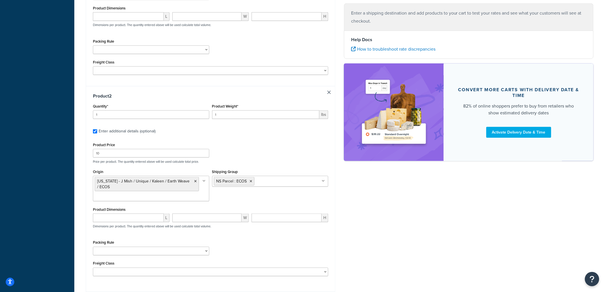
scroll to position [270, 0]
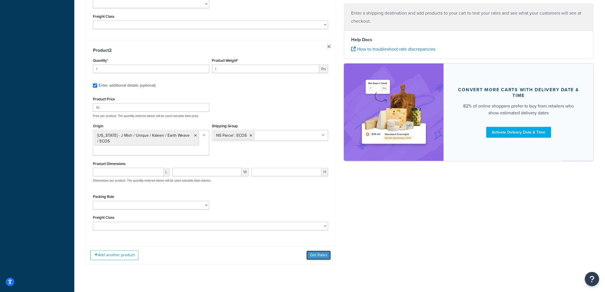
click at [323, 251] on button "Get Rates" at bounding box center [318, 255] width 24 height 9
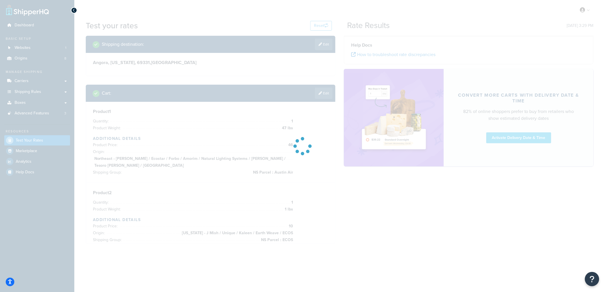
scroll to position [0, 0]
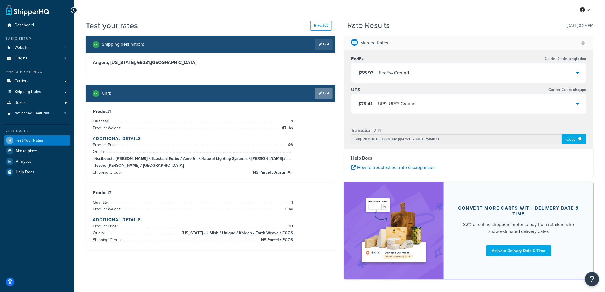
click at [323, 96] on link "Edit" at bounding box center [323, 92] width 17 height 11
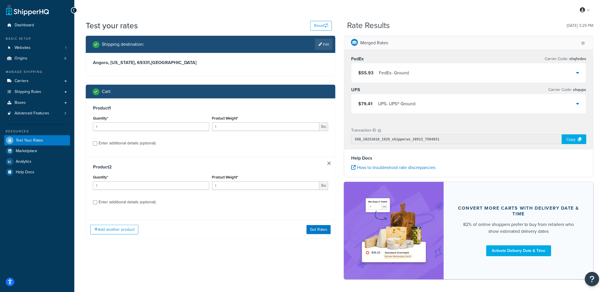
click at [138, 141] on div "Enter additional details (optional)" at bounding box center [127, 143] width 57 height 8
click at [97, 141] on input "Enter additional details (optional)" at bounding box center [95, 143] width 4 height 4
checkbox input "true"
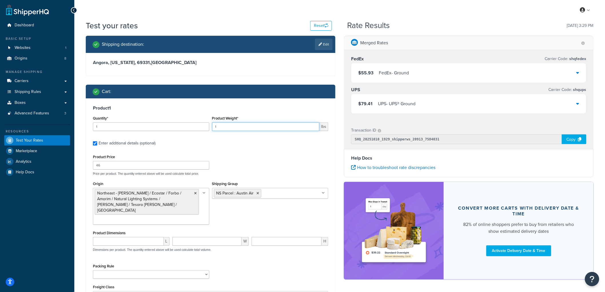
drag, startPoint x: 231, startPoint y: 126, endPoint x: 168, endPoint y: 108, distance: 66.3
click at [168, 108] on div "Product 1 Quantity* 1 Product Weight* 1 lbs Enter additional details (optional)…" at bounding box center [210, 198] width 249 height 201
type input "47"
click at [313, 104] on div "Product 1 Quantity* 1 Product Weight* 47 lbs Enter additional details (optional…" at bounding box center [210, 198] width 249 height 201
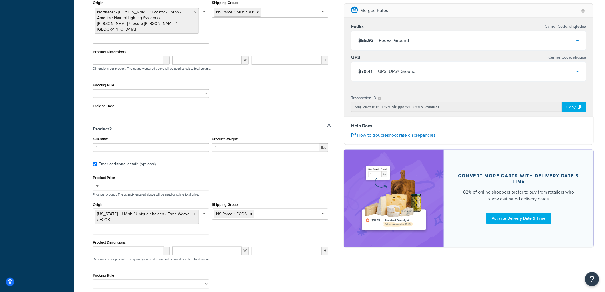
scroll to position [254, 0]
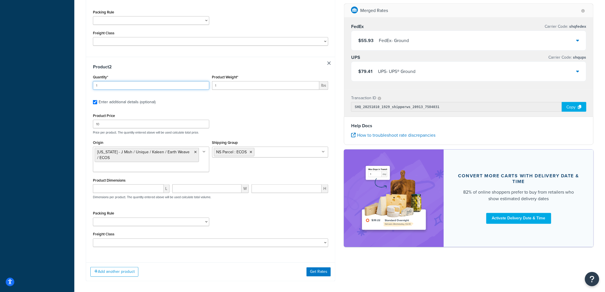
drag, startPoint x: 94, startPoint y: 74, endPoint x: 56, endPoint y: 74, distance: 38.6
click at [56, 74] on div "Dashboard Basic Setup Websites 1 Origins 8 Manage Shipping Carriers Carriers Al…" at bounding box center [302, 32] width 605 height 572
type input "6"
click at [252, 150] on icon at bounding box center [251, 151] width 3 height 3
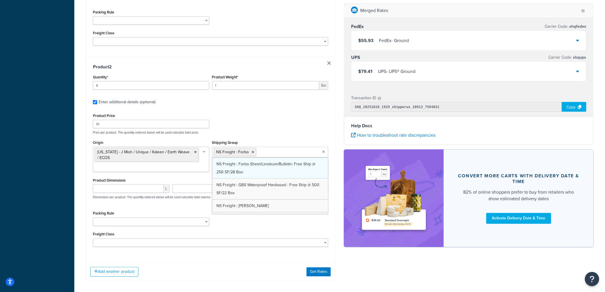
scroll to position [363, 0]
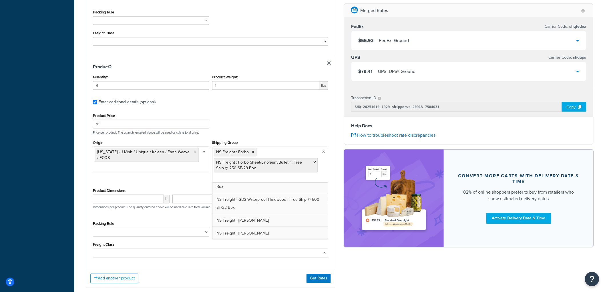
click at [269, 114] on div "Product Price 10 Price per product. The quantity entered above will be used cal…" at bounding box center [210, 123] width 238 height 23
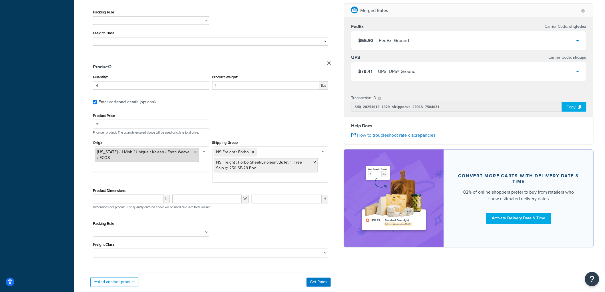
click at [196, 150] on icon at bounding box center [195, 151] width 3 height 3
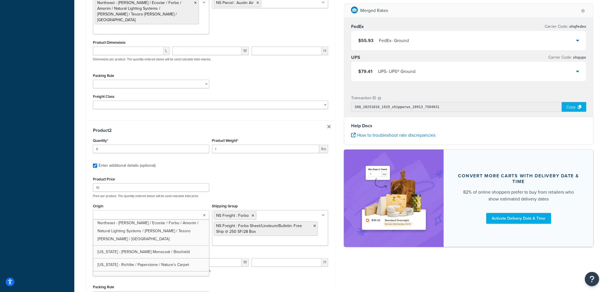
scroll to position [33, 0]
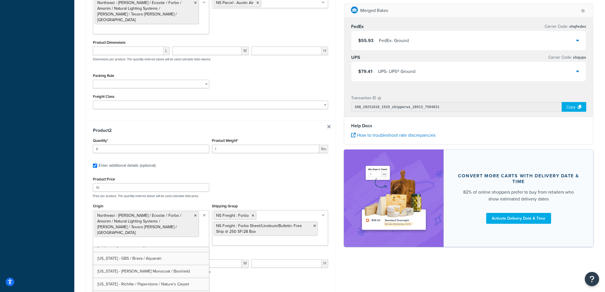
click at [258, 180] on div "Product Price 10 Price per product. The quantity entered above will be used cal…" at bounding box center [210, 186] width 238 height 23
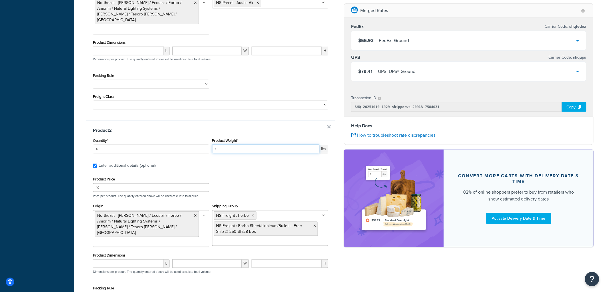
click at [233, 145] on input "1" at bounding box center [265, 149] width 107 height 9
type input "10"
click at [80, 124] on div "Test your rates Reset Rate Results [DATE] 3:29 PM Shipping destination : Edit […" at bounding box center [339, 104] width 530 height 549
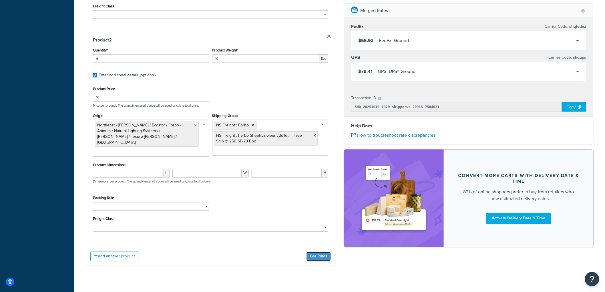
click at [321, 252] on button "Get Rates" at bounding box center [318, 256] width 24 height 9
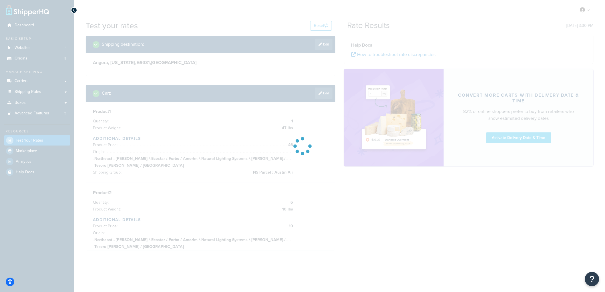
scroll to position [0, 0]
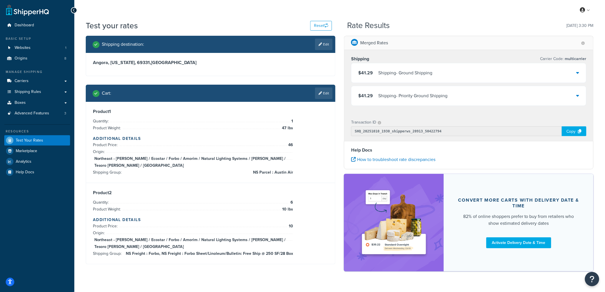
click at [394, 65] on div "$41.29 Shipping - Ground Shipping" at bounding box center [468, 72] width 235 height 19
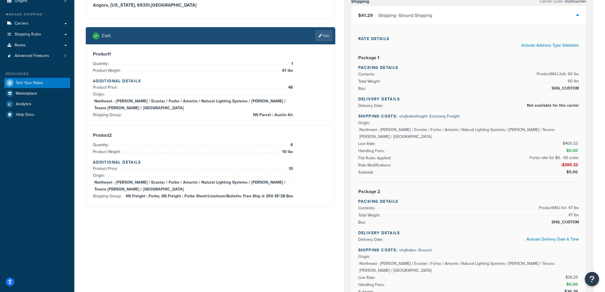
scroll to position [32, 0]
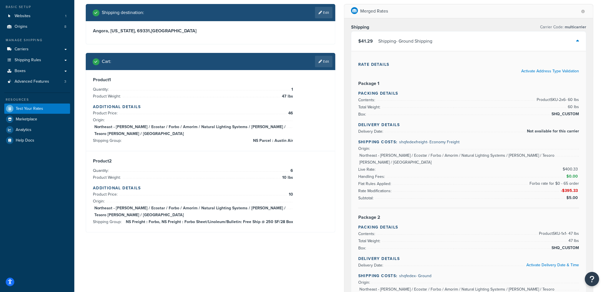
click at [350, 147] on div "Shipping Carrier Code: multicarrier $41.29 Shipping - Ground Shipping Rate Deta…" at bounding box center [468, 207] width 249 height 378
